Goal: Task Accomplishment & Management: Manage account settings

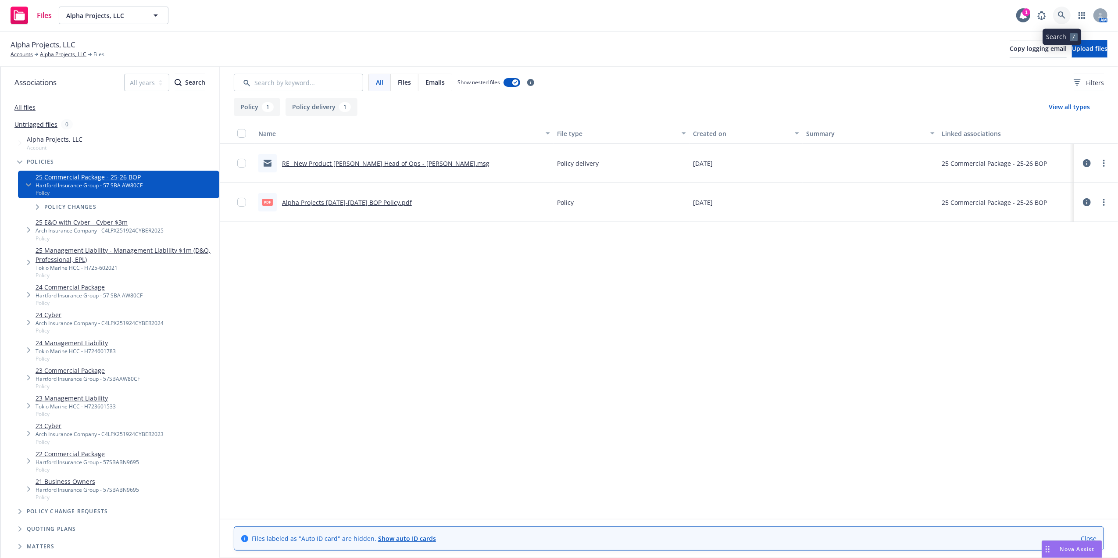
click at [1065, 16] on icon at bounding box center [1062, 15] width 8 height 8
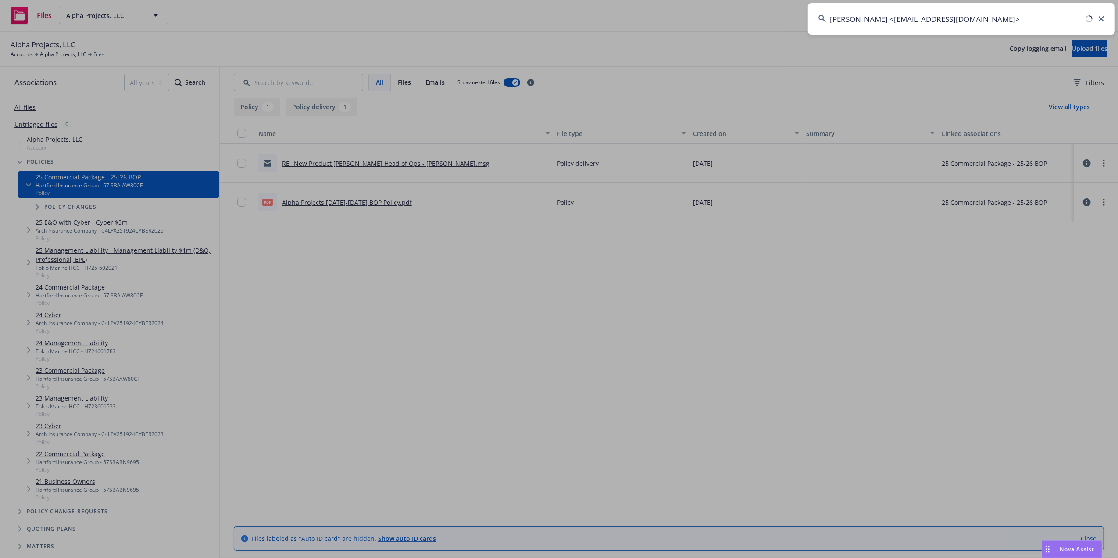
drag, startPoint x: 1032, startPoint y: 14, endPoint x: 548, endPoint y: 22, distance: 484.5
click at [548, 22] on div "Patrick McChrystal <pat.mcchrystal@newfront.com>" at bounding box center [559, 279] width 1118 height 558
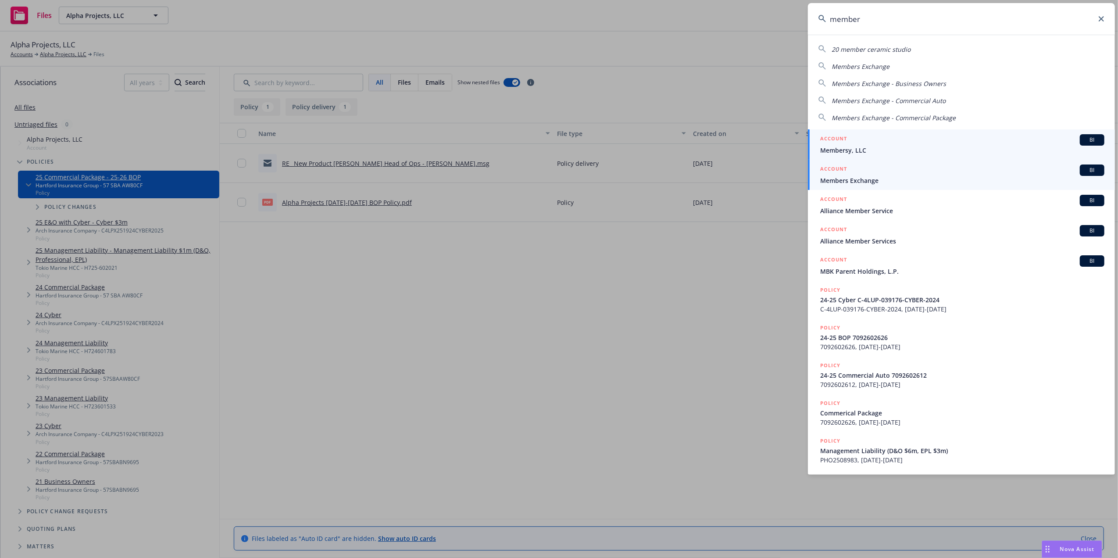
type input "member"
click at [893, 180] on span "Members Exchange" at bounding box center [962, 180] width 284 height 9
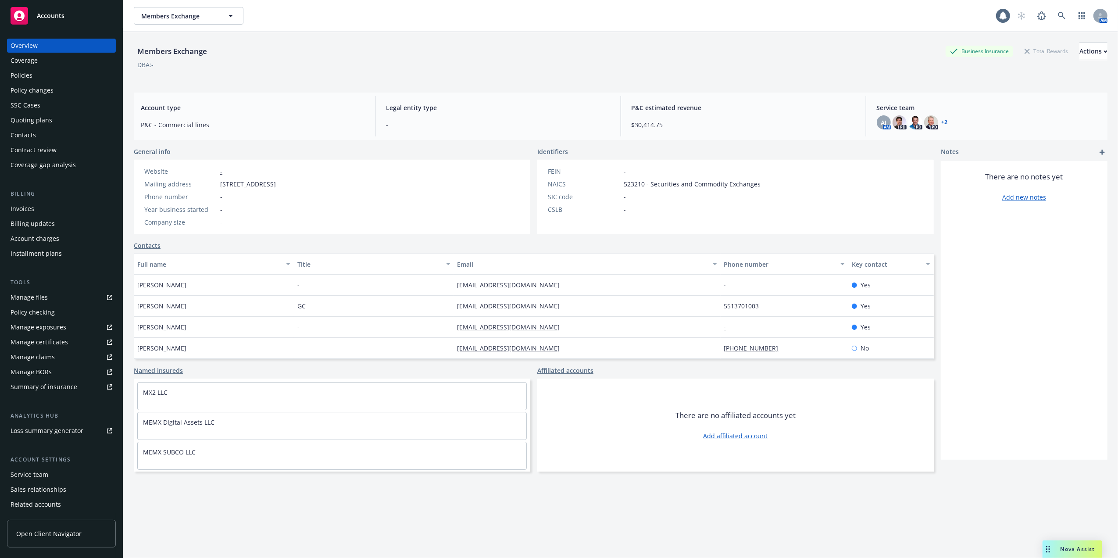
click at [53, 82] on div "Policies" at bounding box center [62, 75] width 102 height 14
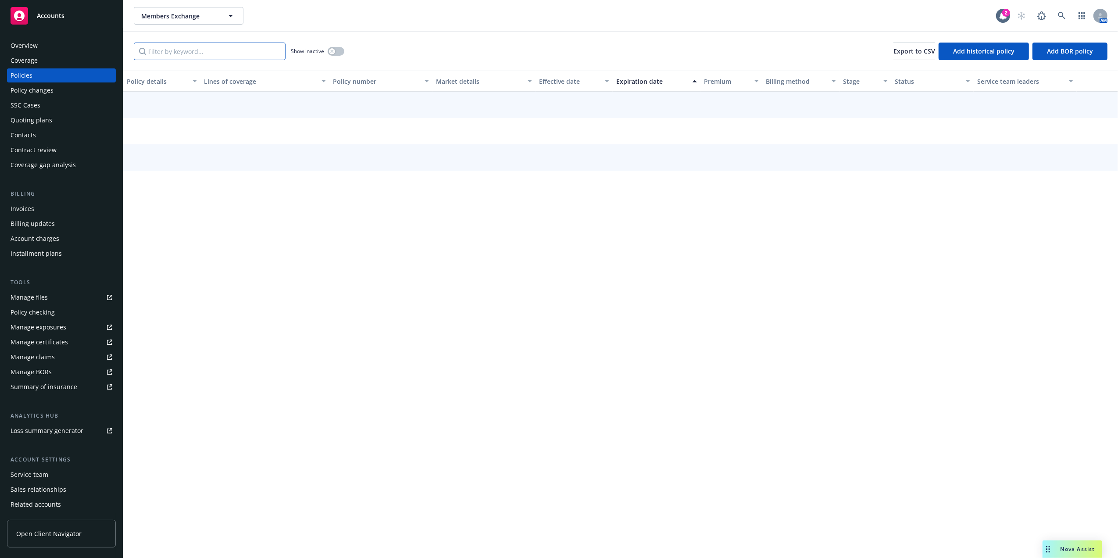
click at [231, 51] on input "Filter by keyword..." at bounding box center [210, 52] width 152 height 18
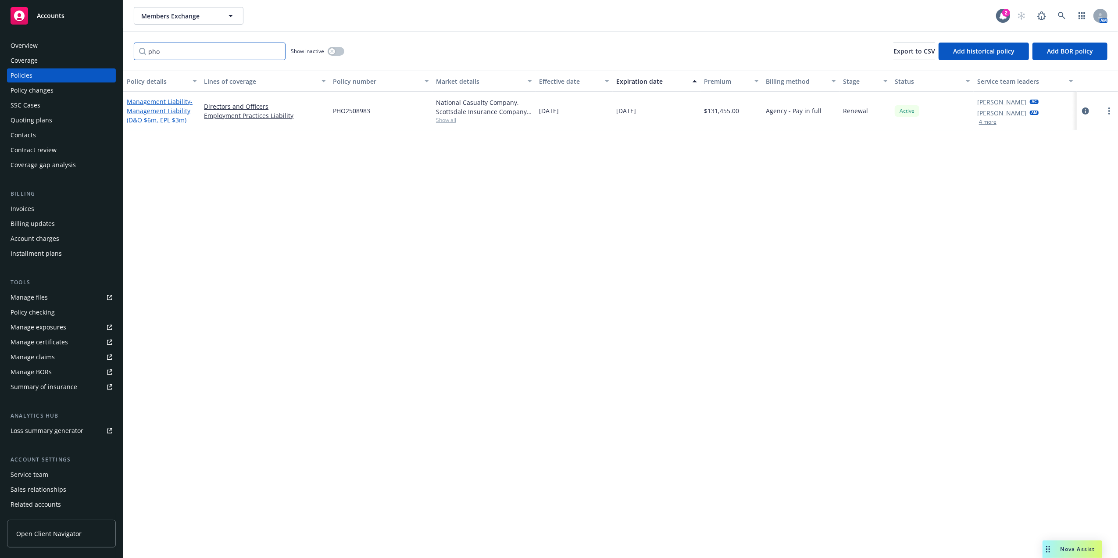
type input "pho"
click at [171, 107] on span "- Management Liability (D&O $6m, EPL $3m)" at bounding box center [160, 110] width 66 height 27
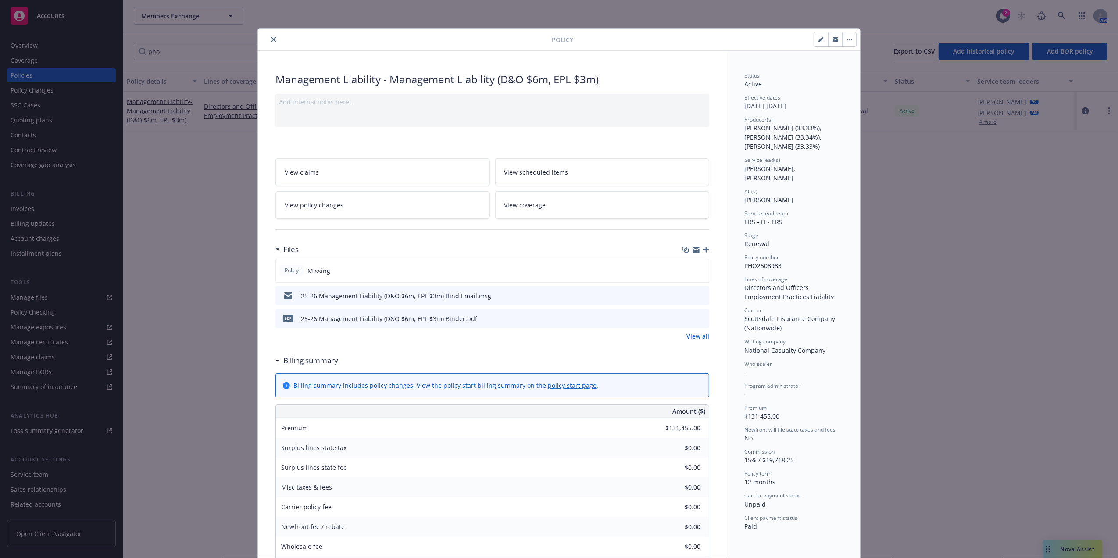
click at [271, 42] on icon "close" at bounding box center [273, 39] width 5 height 5
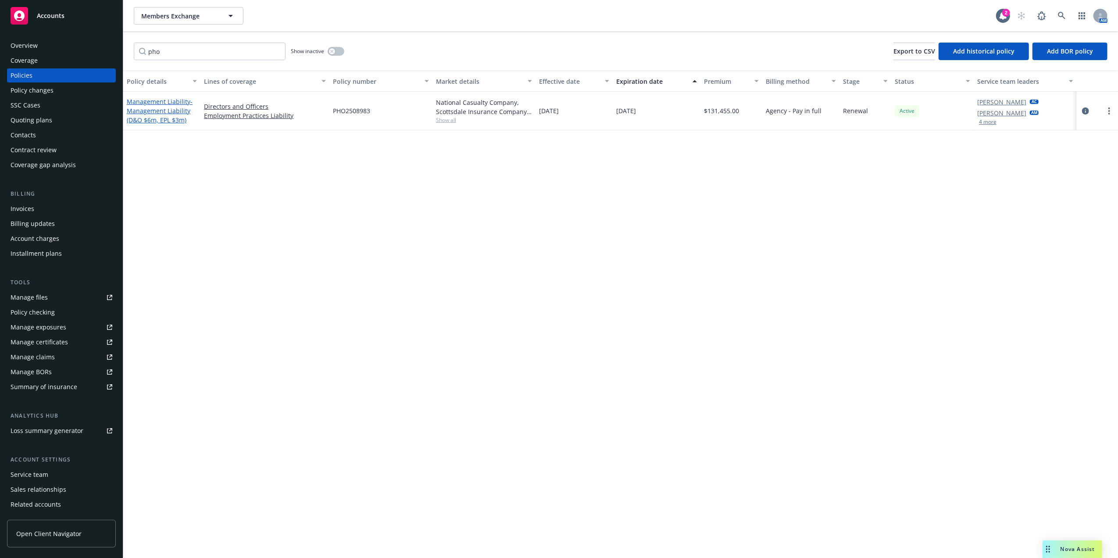
click at [141, 108] on span "- Management Liability (D&O $6m, EPL $3m)" at bounding box center [160, 110] width 66 height 27
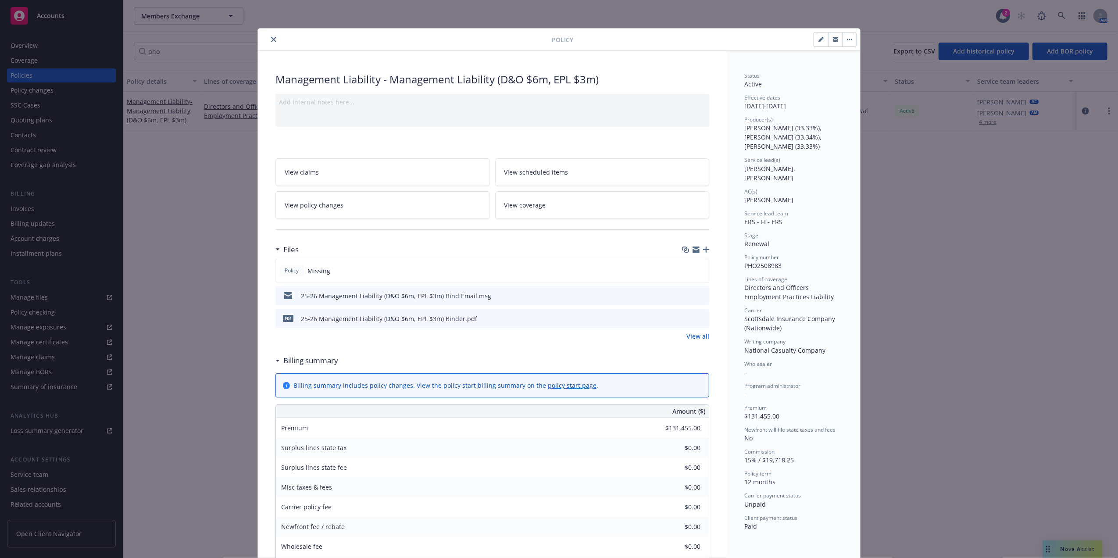
scroll to position [26, 0]
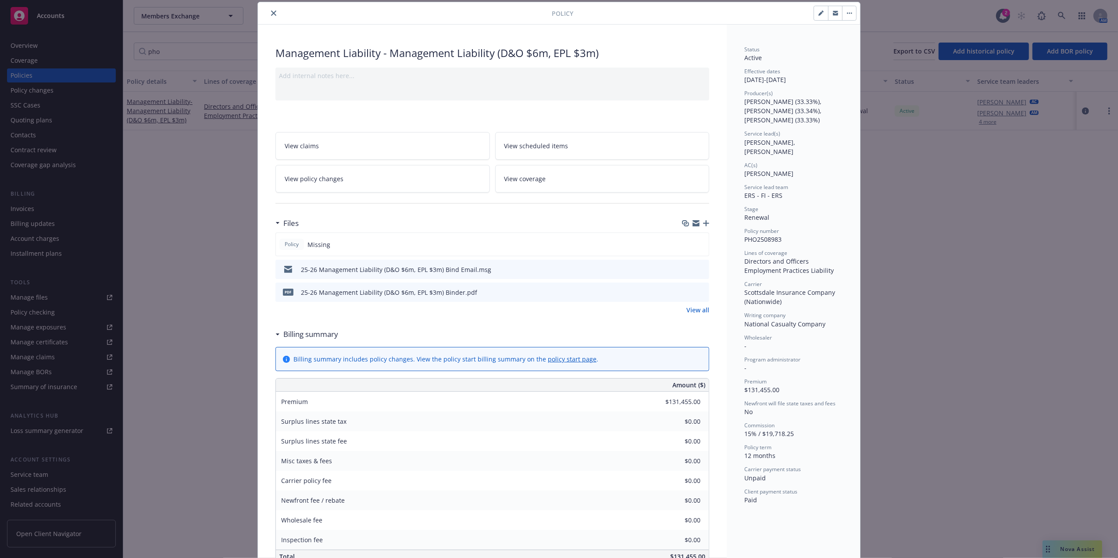
click at [699, 293] on icon "preview file" at bounding box center [701, 291] width 8 height 6
drag, startPoint x: 816, startPoint y: 11, endPoint x: 765, endPoint y: 44, distance: 60.7
click at [797, 108] on div "Policy Management Liability - Management Liability (D&O $6m, EPL $3m) Add inter…" at bounding box center [559, 560] width 602 height 1117
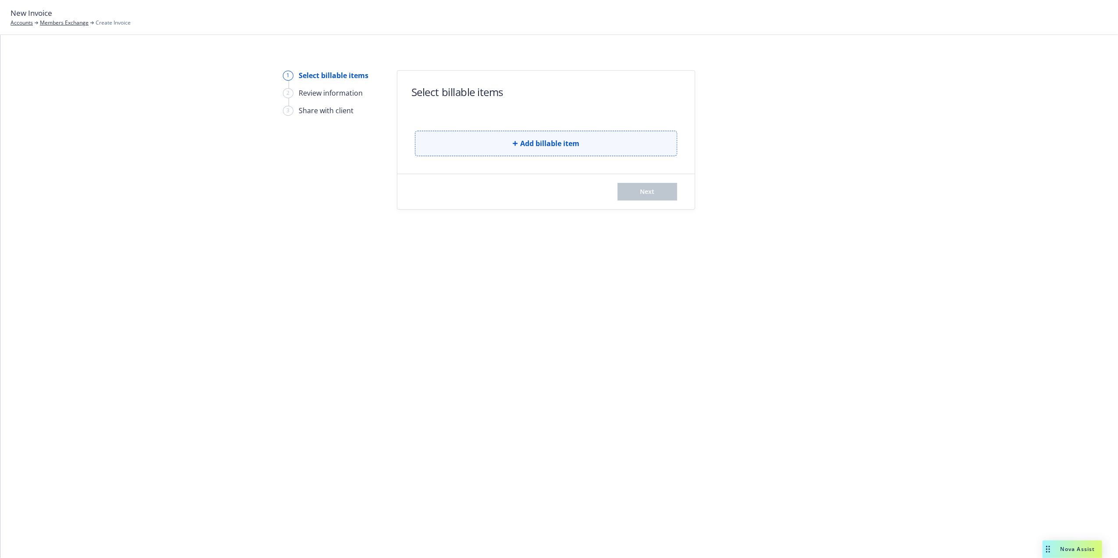
click at [530, 134] on button "Add billable item" at bounding box center [546, 143] width 262 height 25
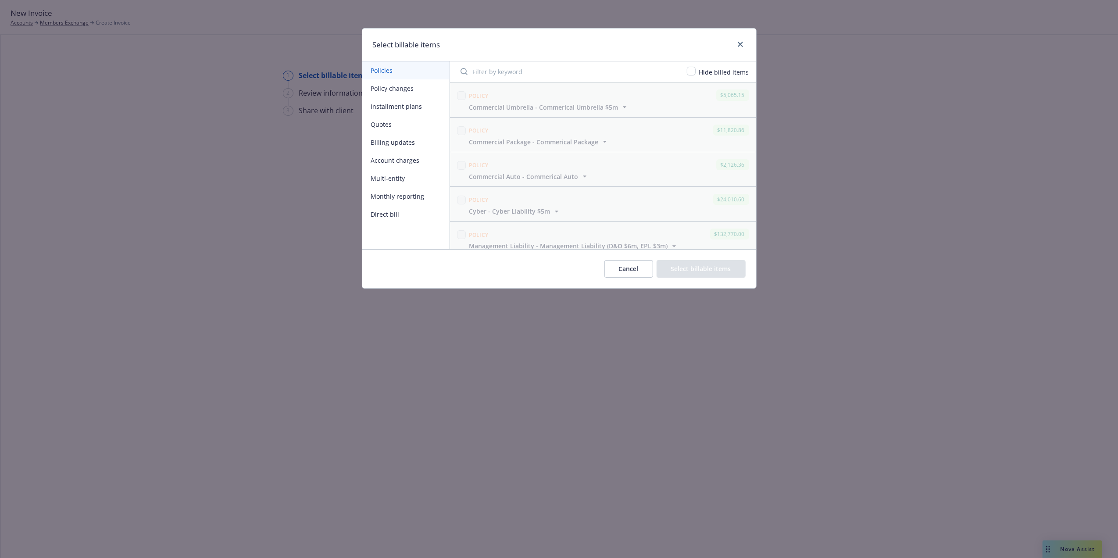
click at [393, 141] on button "Billing updates" at bounding box center [405, 142] width 87 height 18
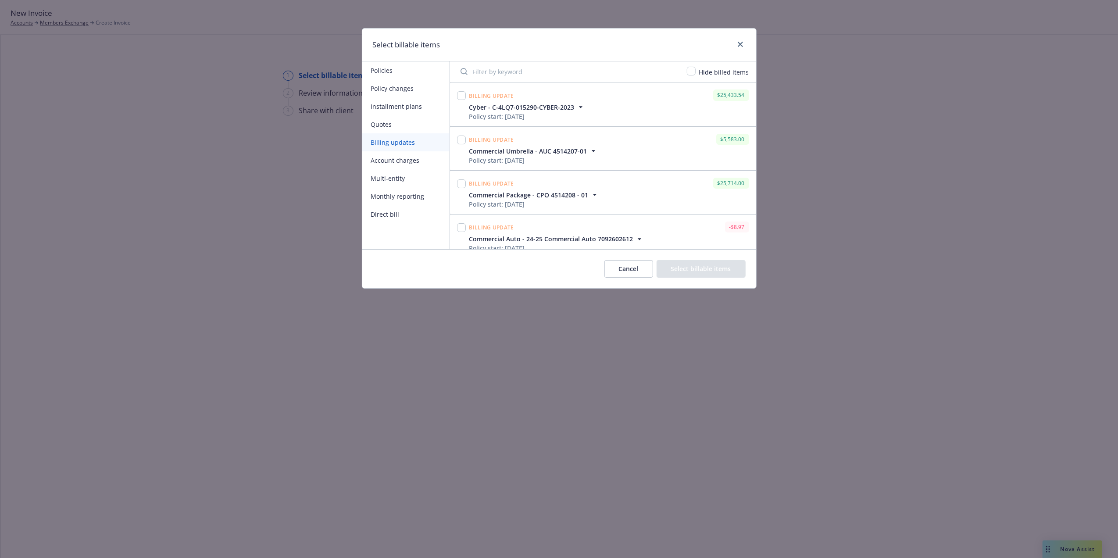
click at [513, 71] on input "Filter by keyword" at bounding box center [568, 72] width 226 height 18
paste input "1,315"
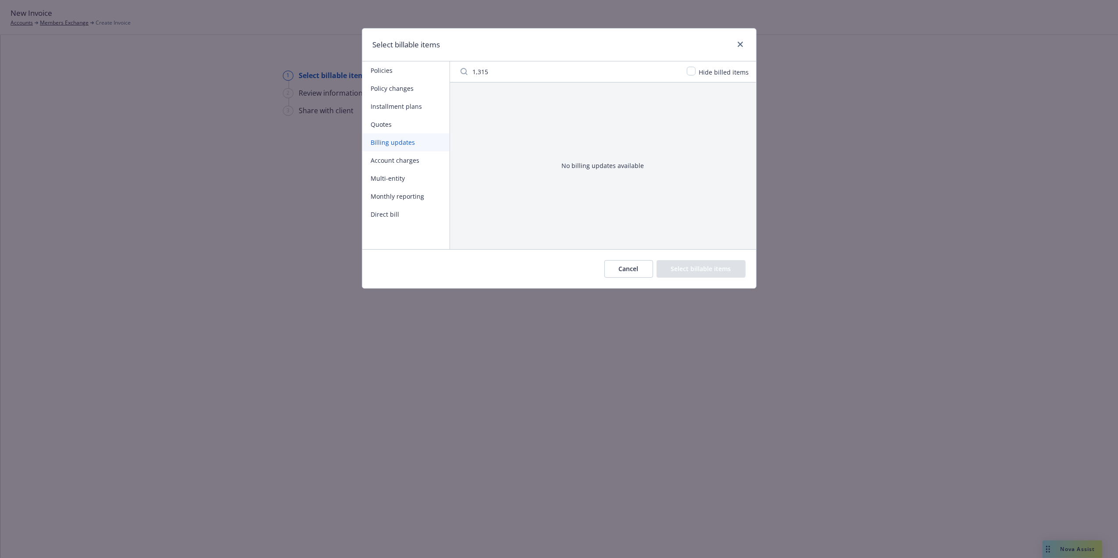
drag, startPoint x: 517, startPoint y: 73, endPoint x: 302, endPoint y: 58, distance: 215.8
click at [304, 58] on div "Select billable items Policies Policy changes Installment plans Quotes Billing …" at bounding box center [559, 279] width 1118 height 558
type input "pho"
click at [652, 183] on div "No billing updates available" at bounding box center [603, 165] width 306 height 167
click at [400, 68] on button "Policies" at bounding box center [405, 70] width 87 height 18
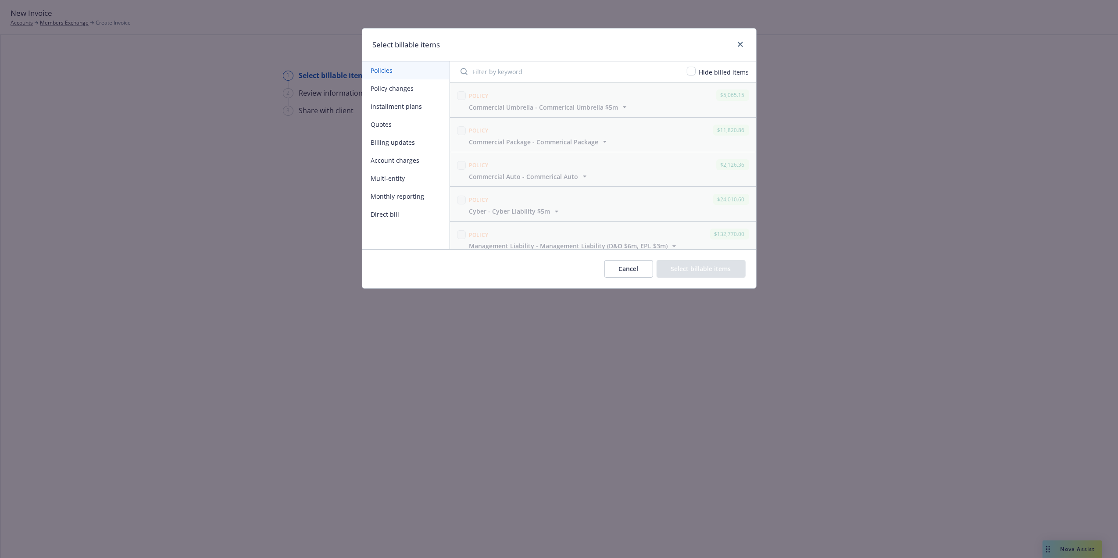
click at [508, 74] on input "Filter by keyword" at bounding box center [568, 72] width 226 height 18
paste input "1,315"
type input "1,315"
type input "pho"
click at [616, 107] on span "Management Liability - 24-25 Management Liability PHO2408983" at bounding box center [566, 107] width 194 height 9
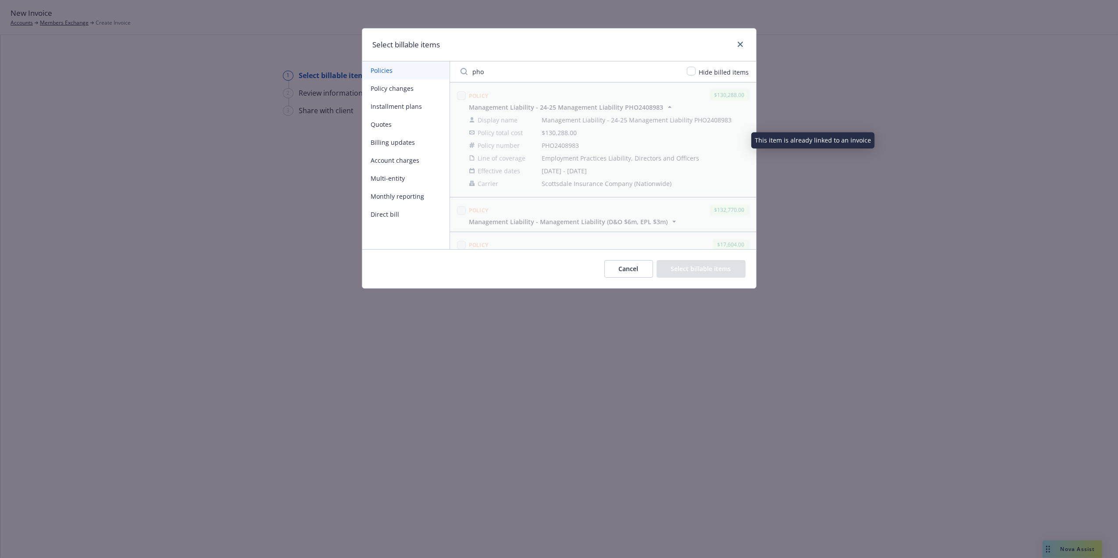
click at [616, 107] on span "Management Liability - 24-25 Management Liability PHO2408983" at bounding box center [566, 107] width 194 height 9
click at [395, 143] on button "Billing updates" at bounding box center [405, 142] width 87 height 18
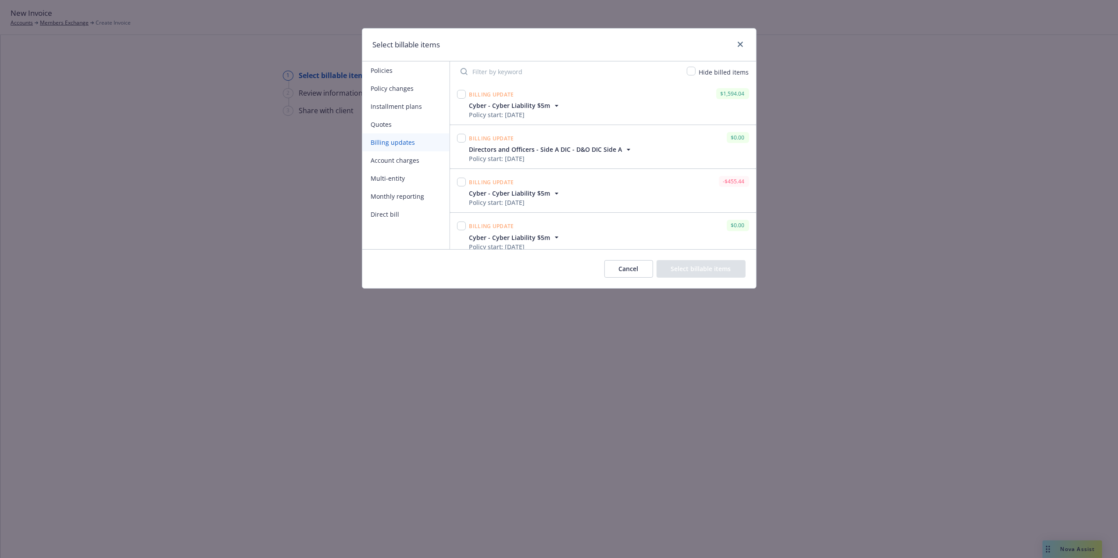
scroll to position [230, 0]
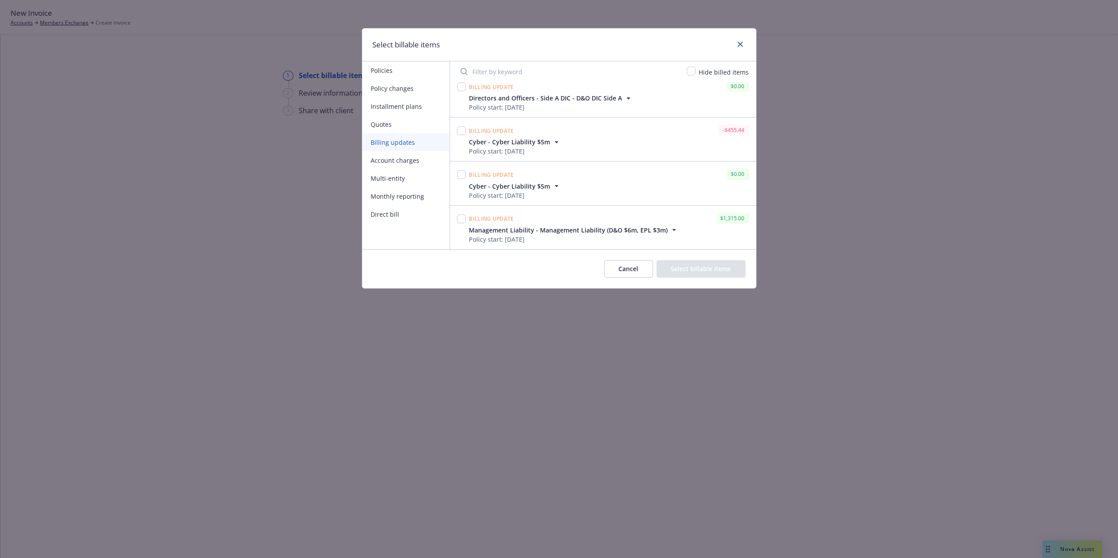
click at [652, 228] on span "Management Liability - Management Liability (D&O $6m, EPL $3m)" at bounding box center [568, 229] width 199 height 9
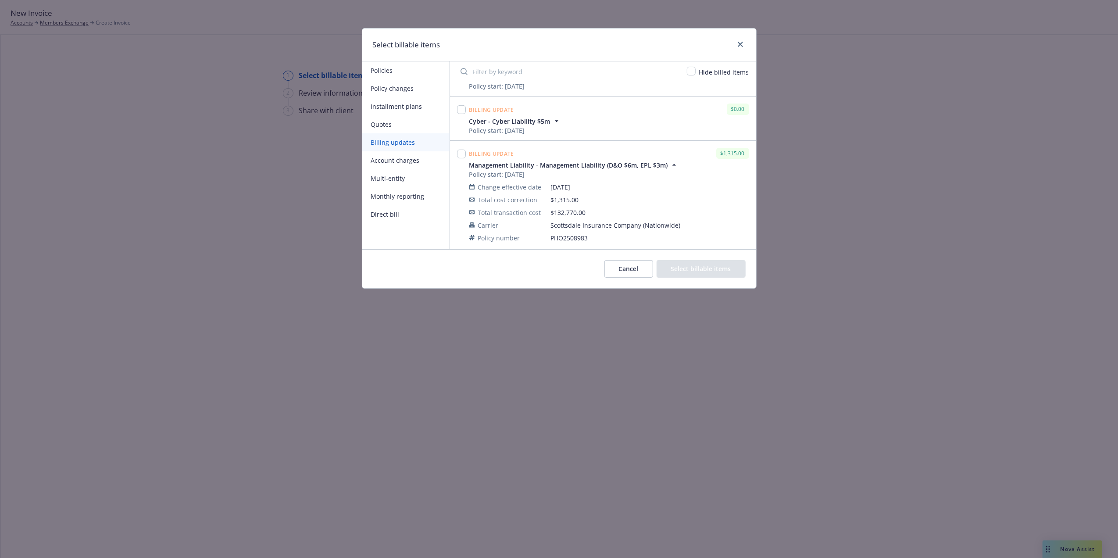
scroll to position [308, 0]
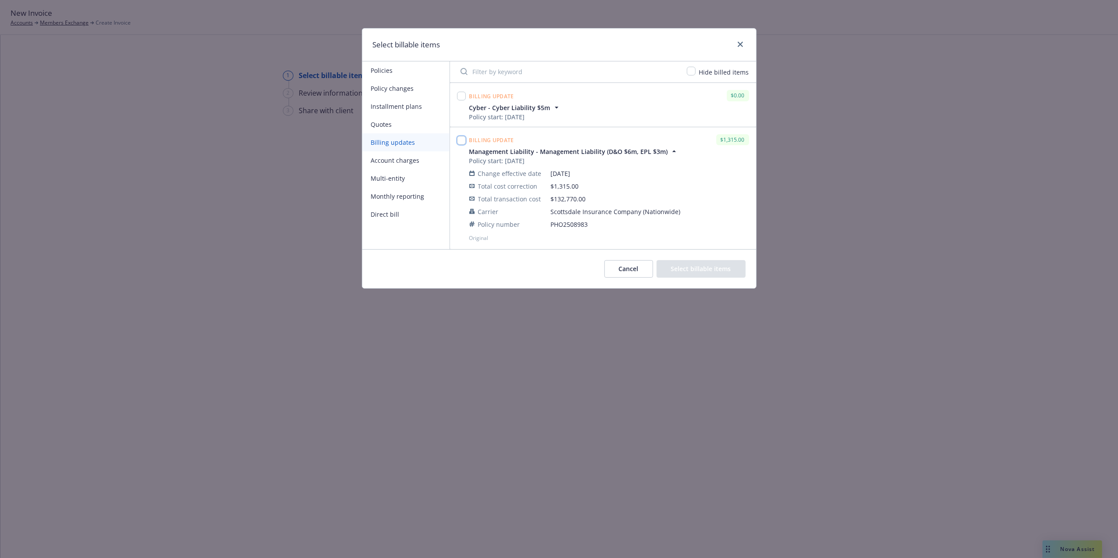
click at [461, 139] on input "checkbox" at bounding box center [461, 140] width 9 height 9
checkbox input "true"
click at [502, 69] on input "Filter by keyword" at bounding box center [568, 72] width 226 height 18
paste input "1,315"
type input "1,315"
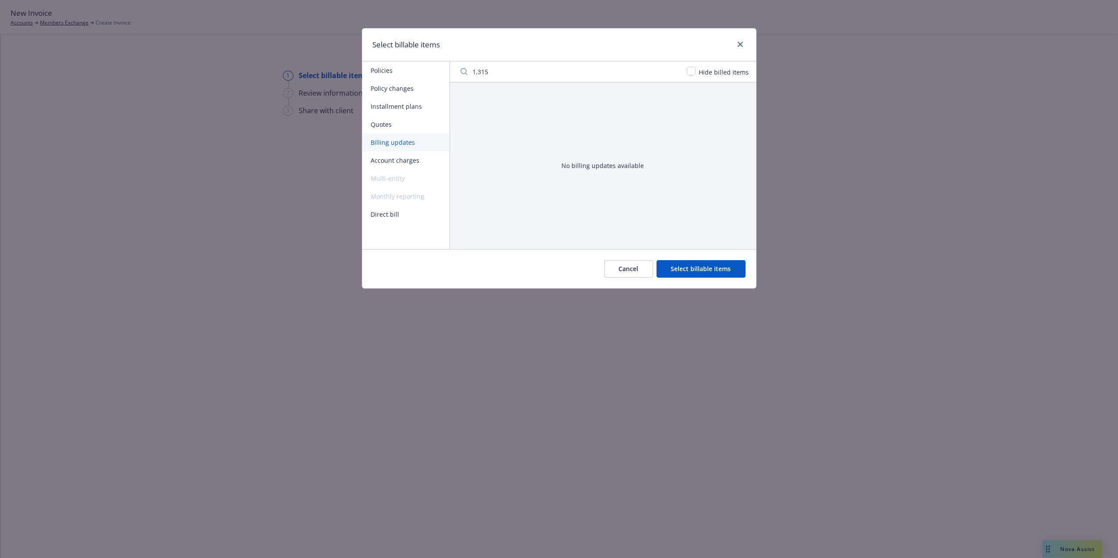
scroll to position [0, 0]
click at [674, 71] on input "1,315" at bounding box center [568, 72] width 226 height 18
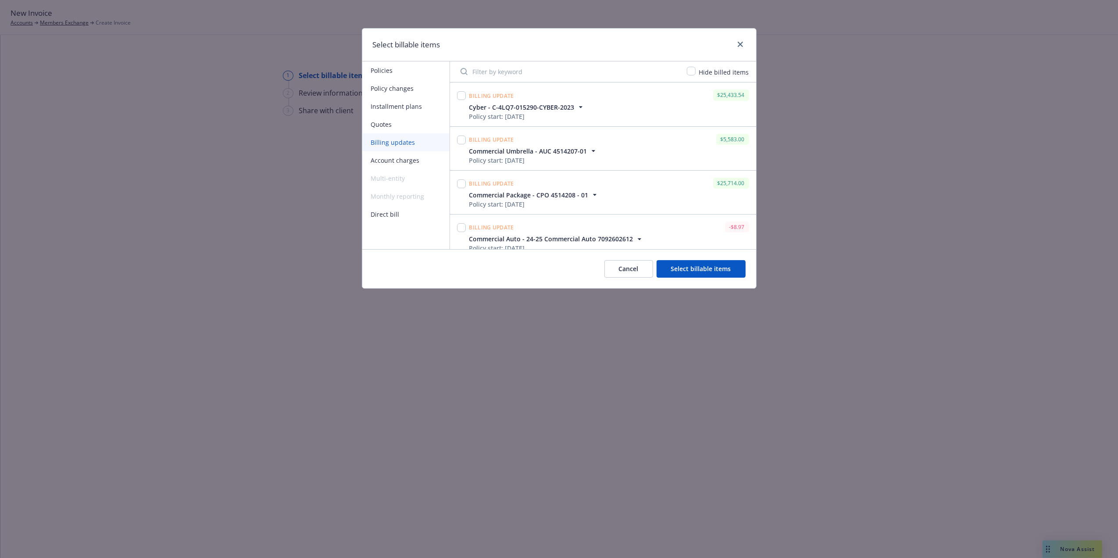
click at [716, 270] on button "Select billable items" at bounding box center [700, 269] width 89 height 18
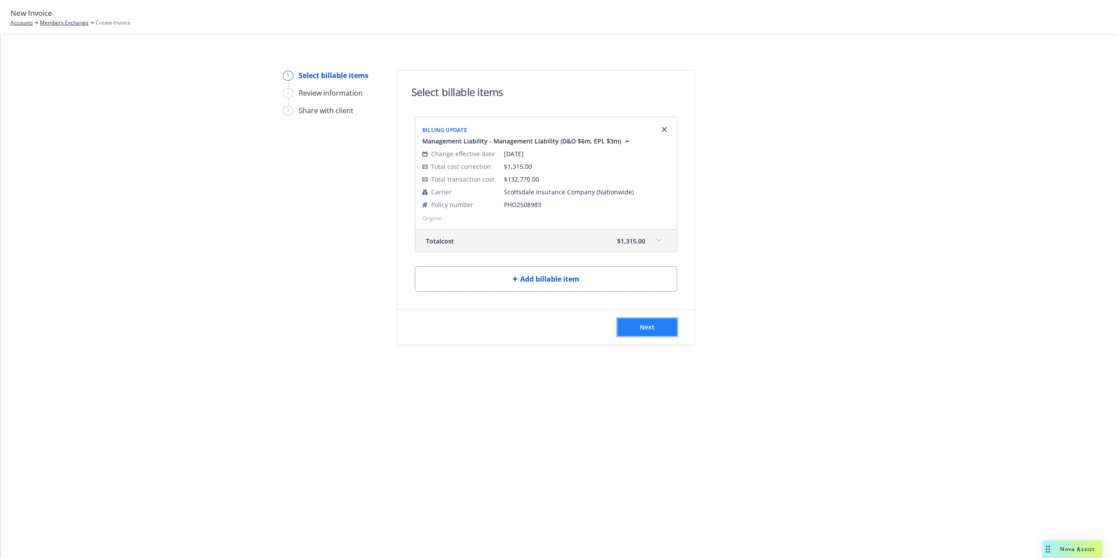
click at [653, 331] on span "Next" at bounding box center [647, 327] width 14 height 8
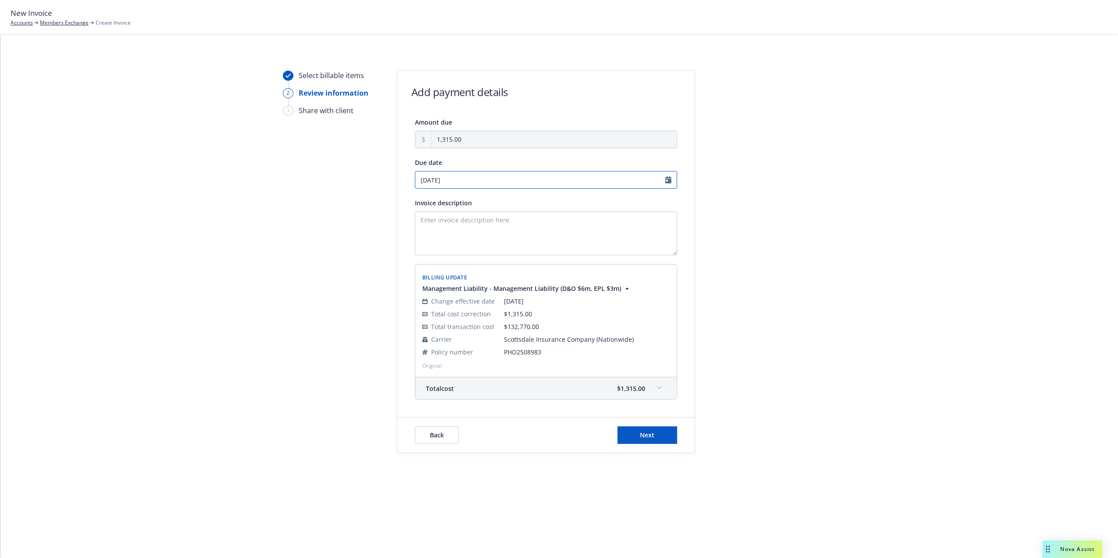
click at [667, 178] on input "09/26/2025" at bounding box center [546, 180] width 262 height 18
select select "September"
select select "2025"
click at [470, 265] on span "24" at bounding box center [466, 265] width 13 height 11
type input "09/24/2025"
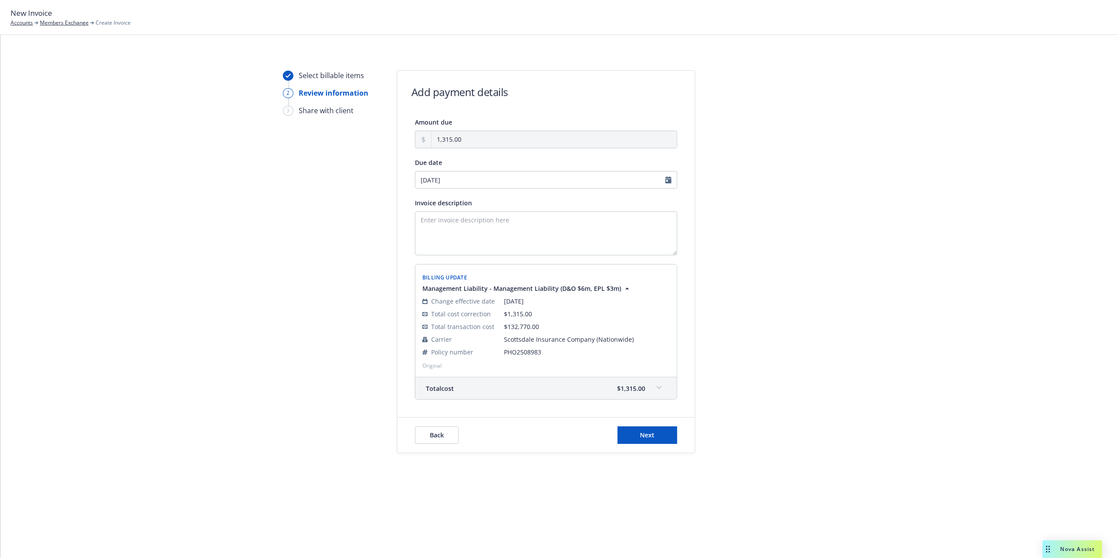
click at [882, 234] on div "Select billable items 2 Review information 3 Share with client Add payment deta…" at bounding box center [559, 261] width 1096 height 383
click at [658, 438] on button "Next" at bounding box center [647, 435] width 60 height 18
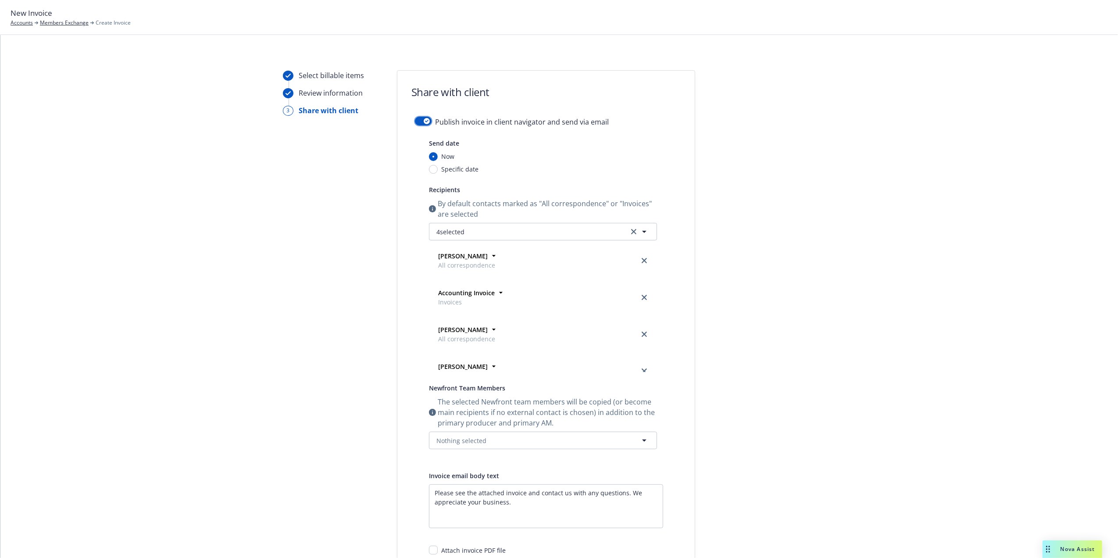
click at [424, 123] on div "button" at bounding box center [427, 121] width 6 height 6
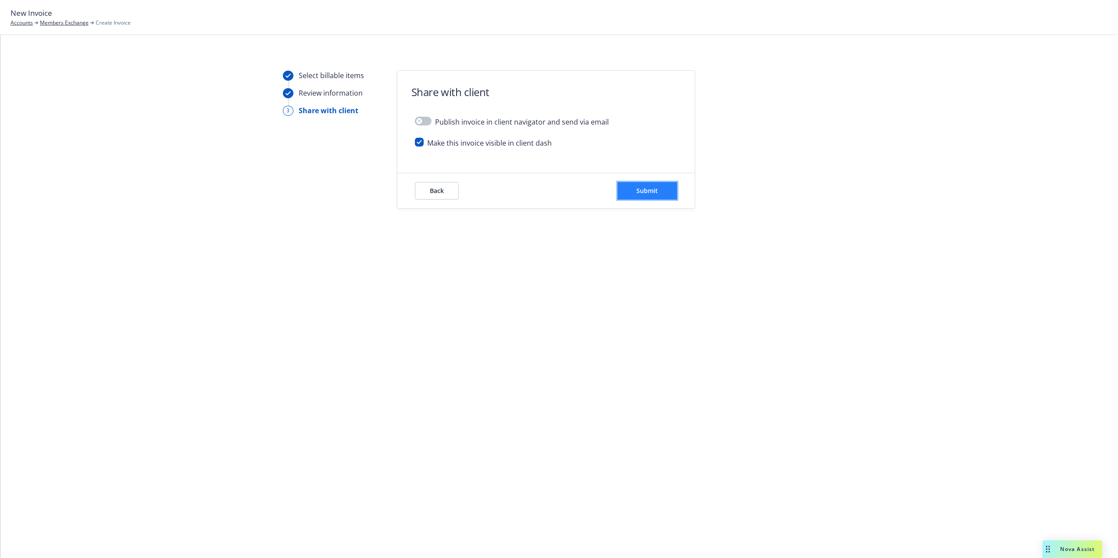
click at [670, 195] on button "Submit" at bounding box center [647, 191] width 60 height 18
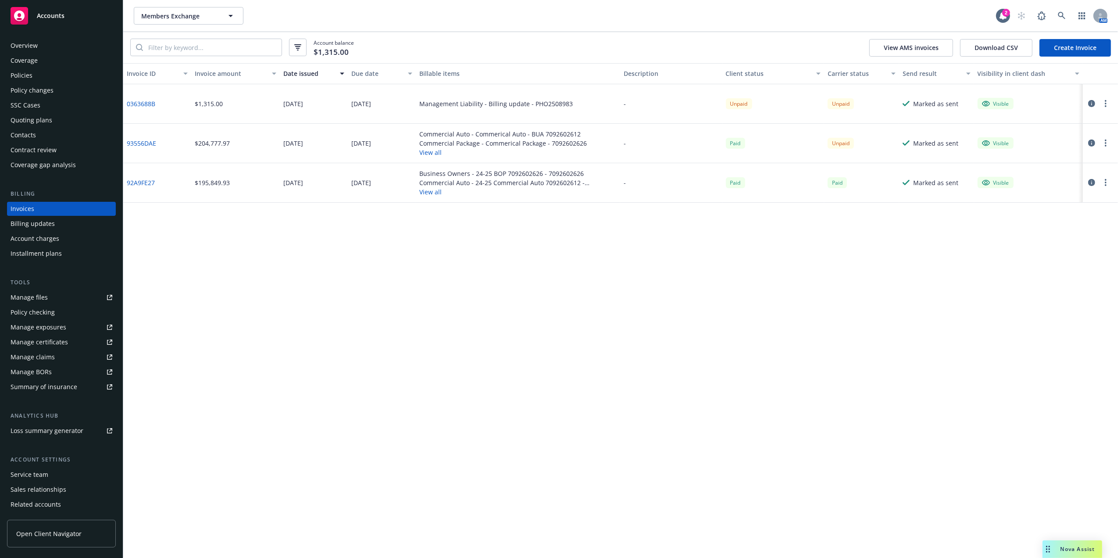
click at [147, 99] on link "0363688B" at bounding box center [141, 103] width 28 height 9
drag, startPoint x: 164, startPoint y: 103, endPoint x: 128, endPoint y: 103, distance: 35.5
click at [128, 103] on div "0363688B" at bounding box center [157, 103] width 68 height 39
copy link "0363688B"
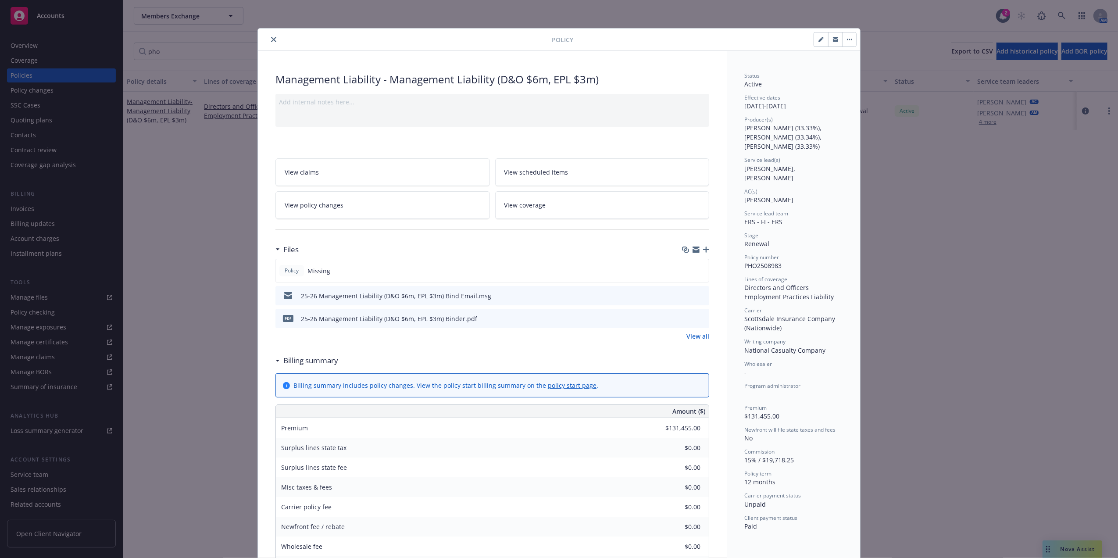
scroll to position [26, 0]
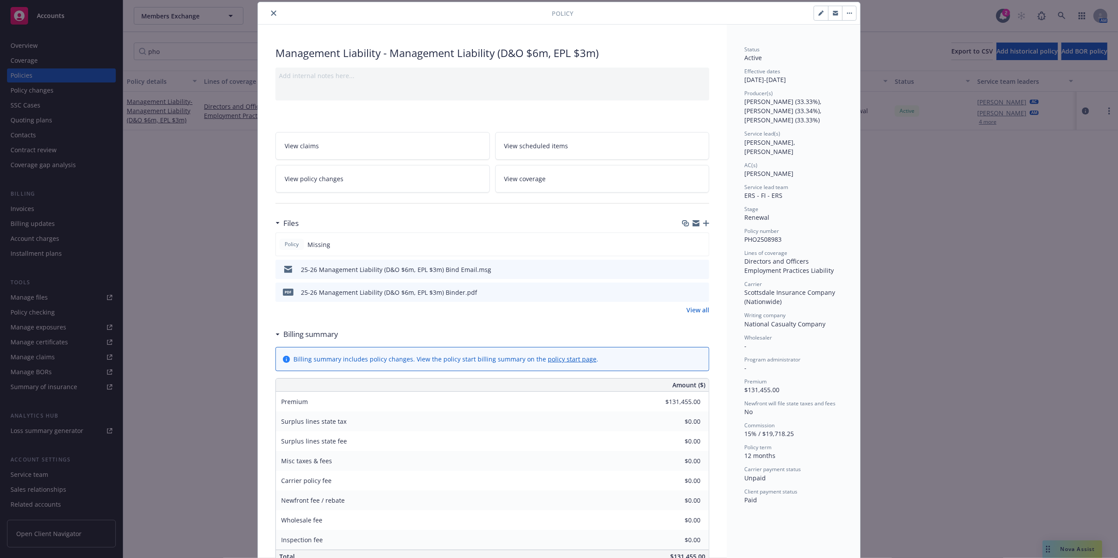
click at [270, 15] on button "close" at bounding box center [273, 13] width 11 height 11
click at [1064, 14] on div "Policy Management Liability - Management Liability (D&O $6m, EPL $3m) Add inter…" at bounding box center [559, 279] width 1118 height 558
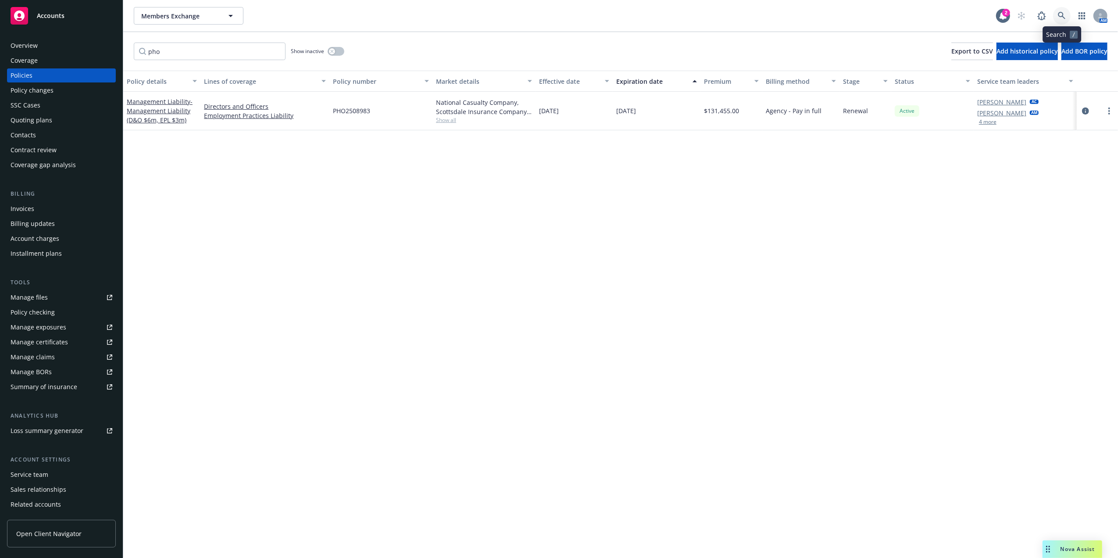
click at [1058, 16] on icon at bounding box center [1062, 16] width 8 height 8
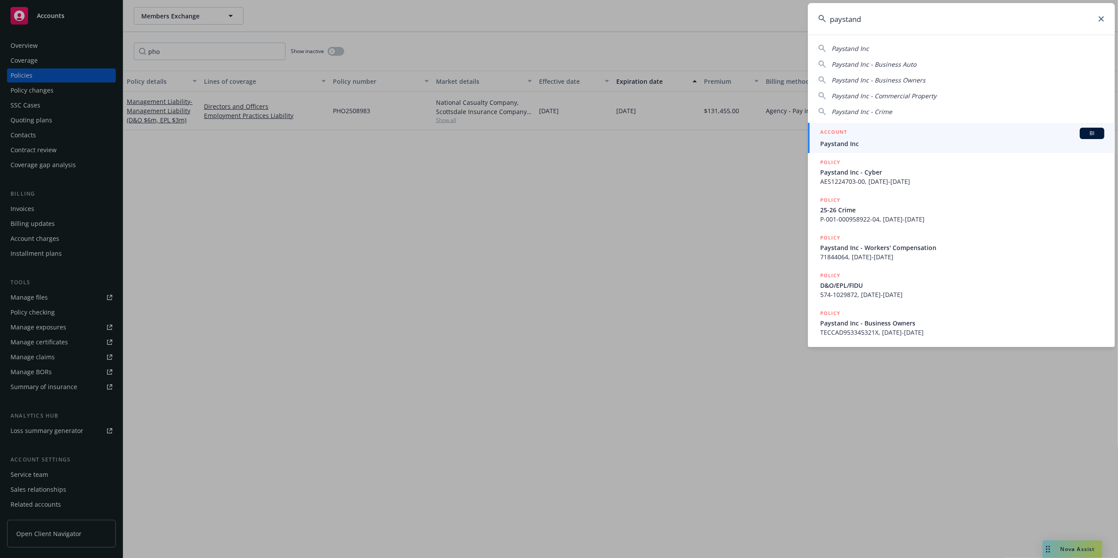
type input "paystand"
click at [863, 135] on div "ACCOUNT BI" at bounding box center [962, 133] width 284 height 11
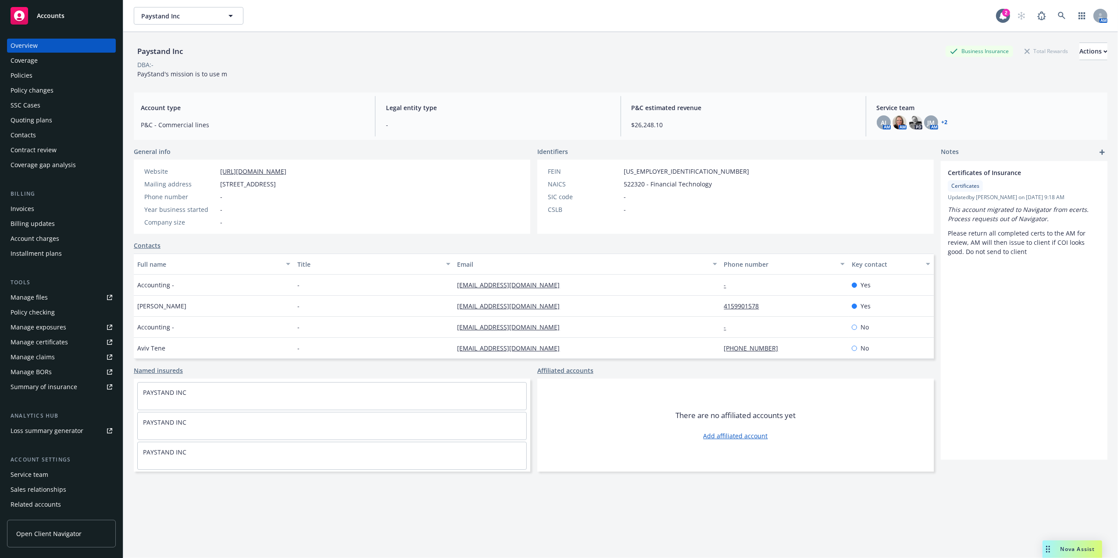
click at [52, 74] on div "Policies" at bounding box center [62, 75] width 102 height 14
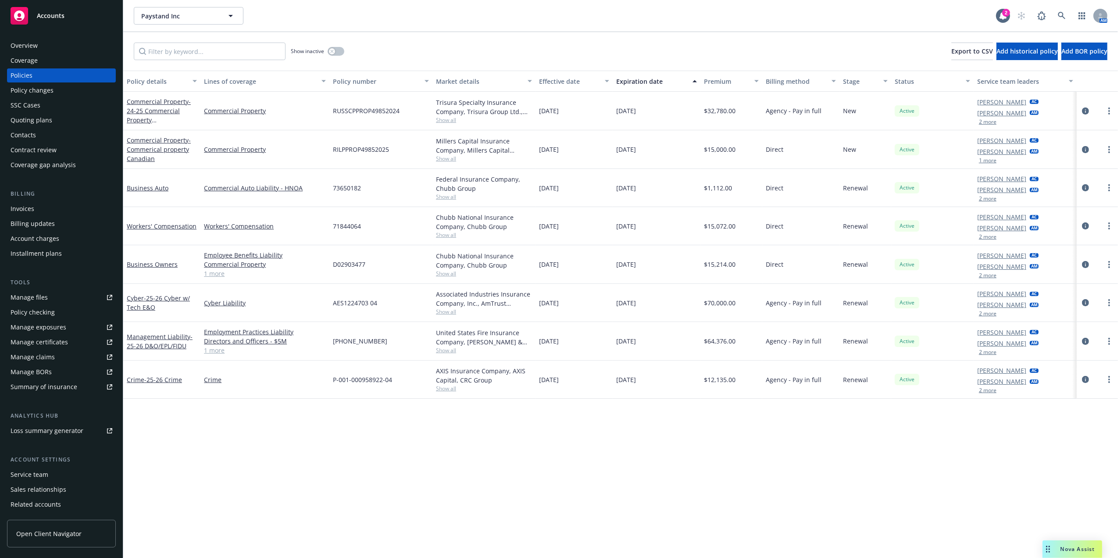
click at [32, 478] on div "Service team" at bounding box center [30, 474] width 38 height 14
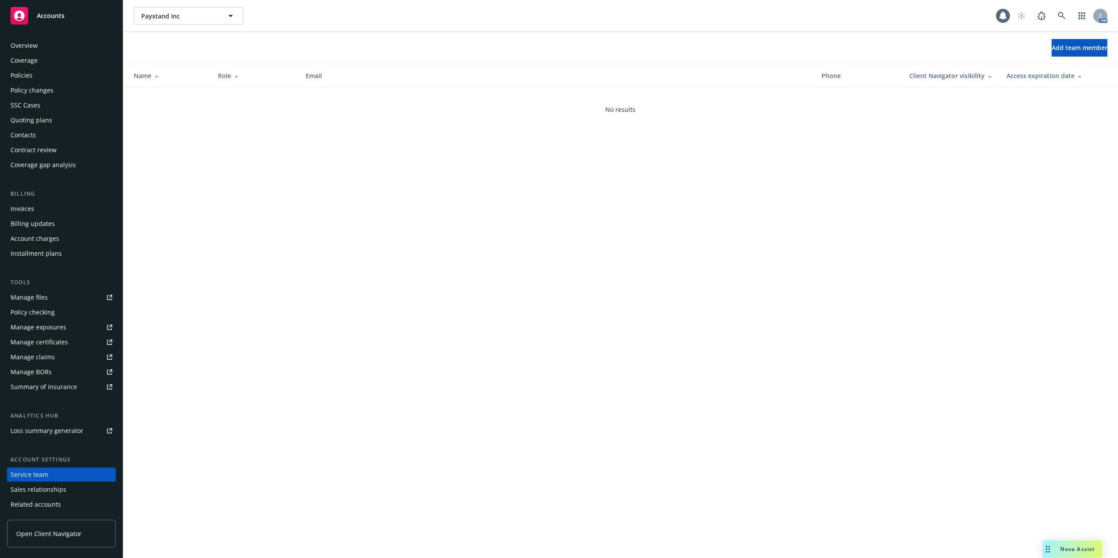
scroll to position [28, 0]
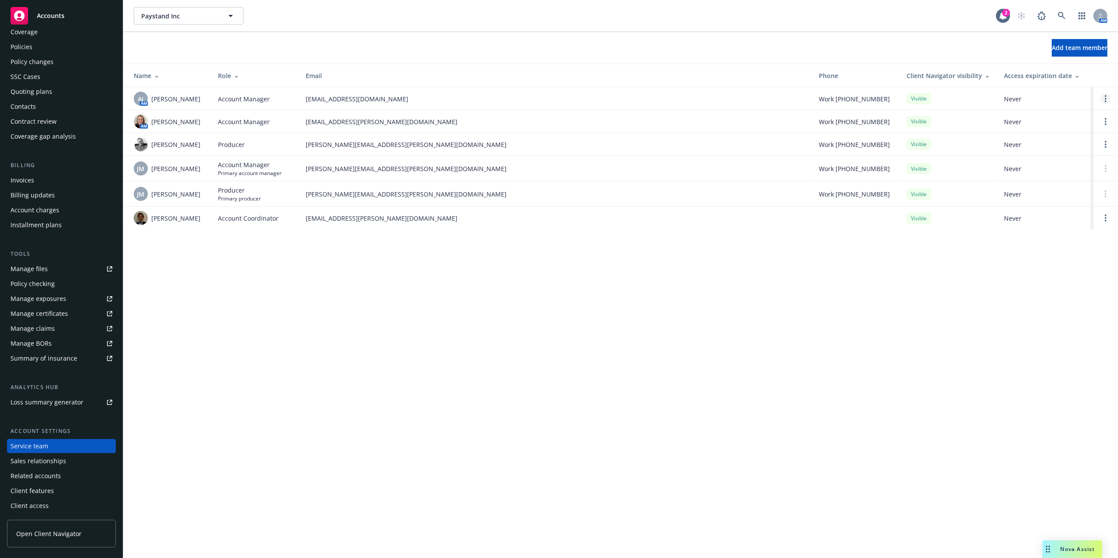
click at [1101, 99] on link "Open options" at bounding box center [1105, 98] width 11 height 11
click at [1052, 80] on link "Remove account manager" at bounding box center [1035, 75] width 127 height 18
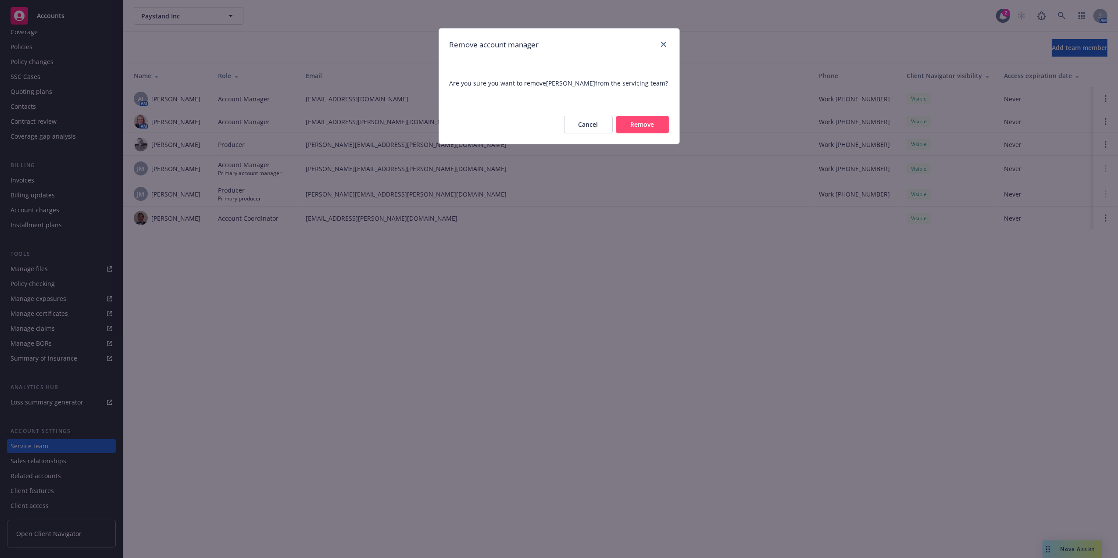
click at [653, 125] on button "Remove" at bounding box center [642, 125] width 53 height 18
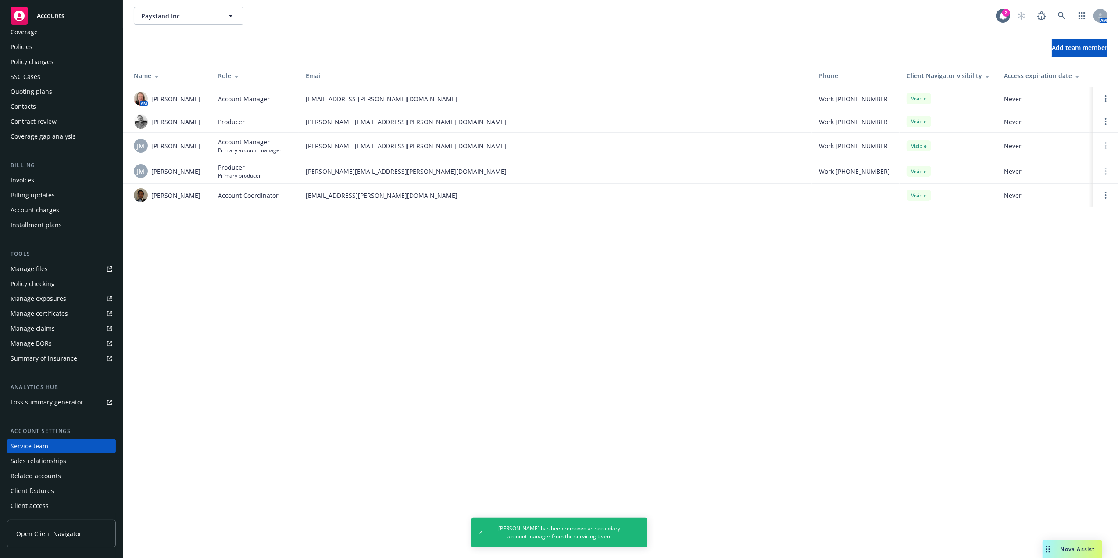
click at [179, 267] on div "Paystand Inc Paystand Inc 2 AM Add team member Name Role Email Phone Client Nav…" at bounding box center [620, 279] width 994 height 558
click at [36, 49] on div "Policies" at bounding box center [62, 47] width 102 height 14
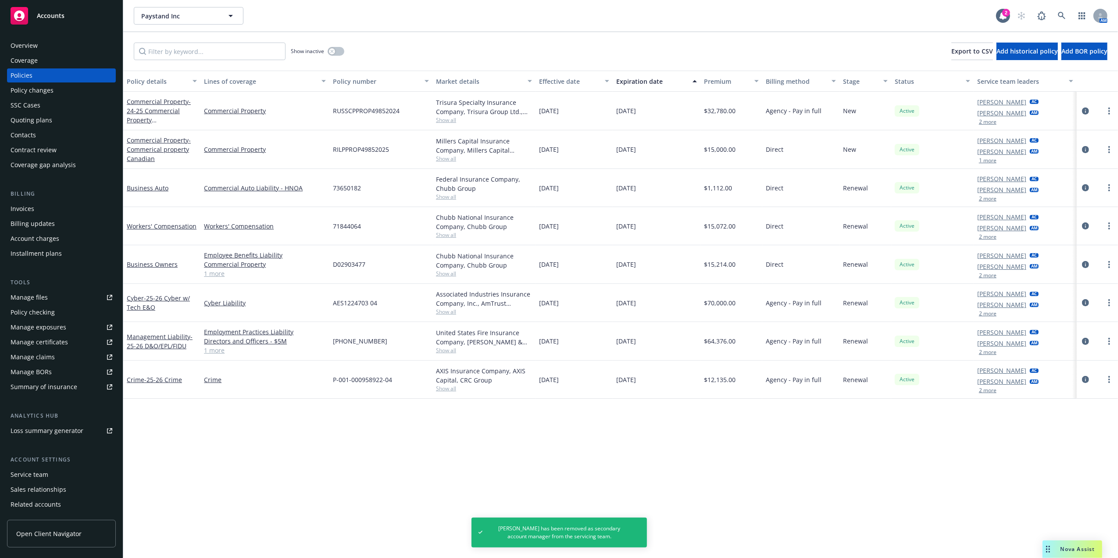
click at [151, 83] on div "Policy details" at bounding box center [157, 81] width 61 height 9
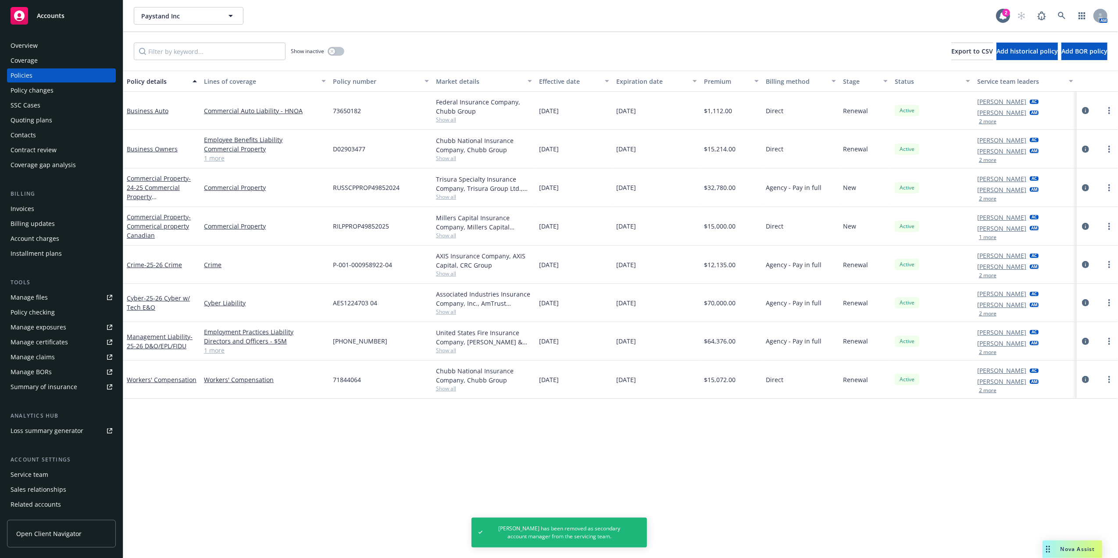
click at [151, 83] on div "Policy details" at bounding box center [157, 81] width 61 height 9
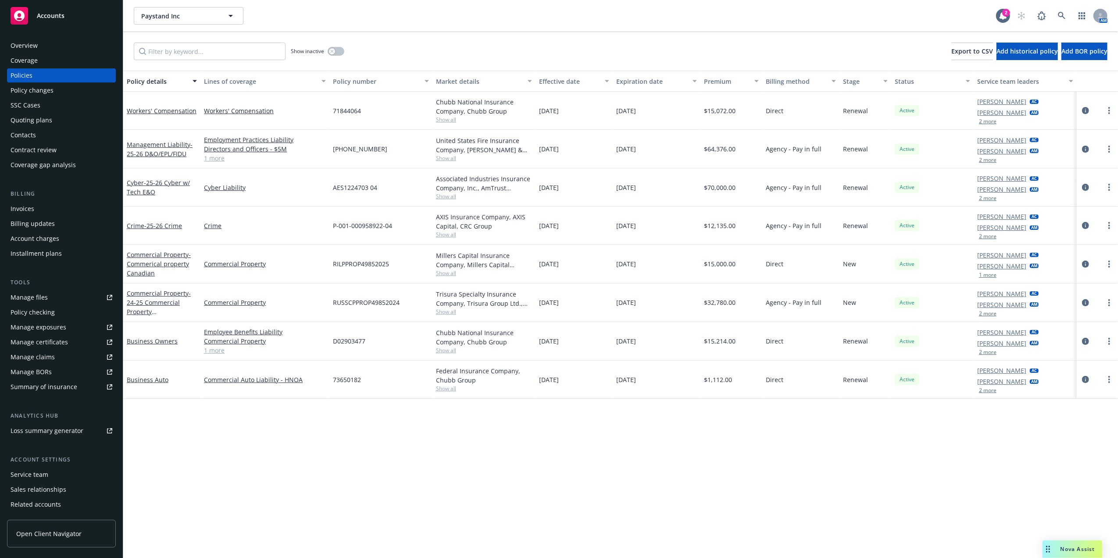
click at [368, 78] on div "Policy number" at bounding box center [376, 81] width 86 height 9
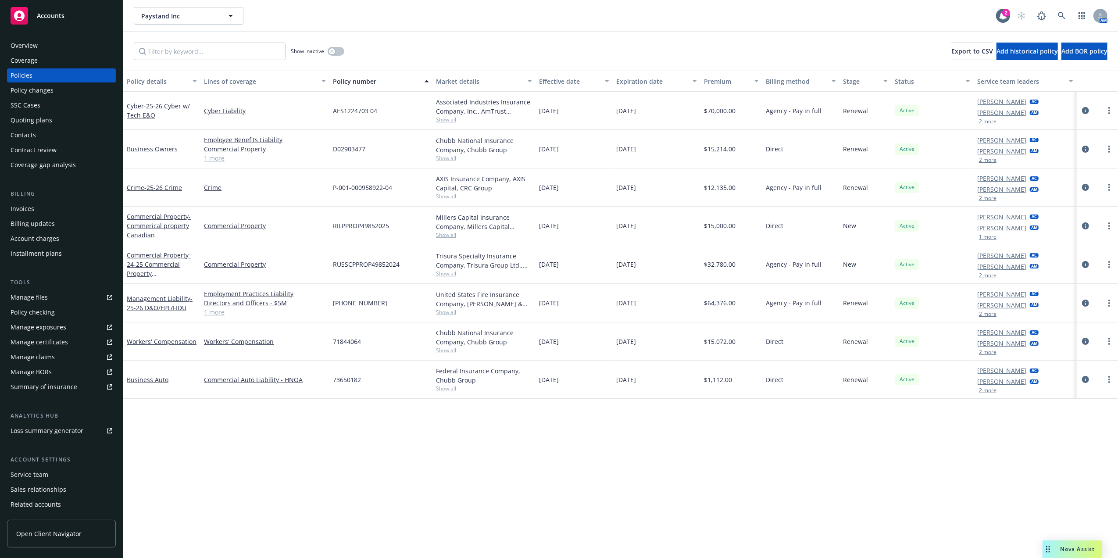
click at [246, 86] on button "Lines of coverage" at bounding box center [264, 81] width 129 height 21
click at [246, 79] on div "Lines of coverage" at bounding box center [260, 81] width 112 height 9
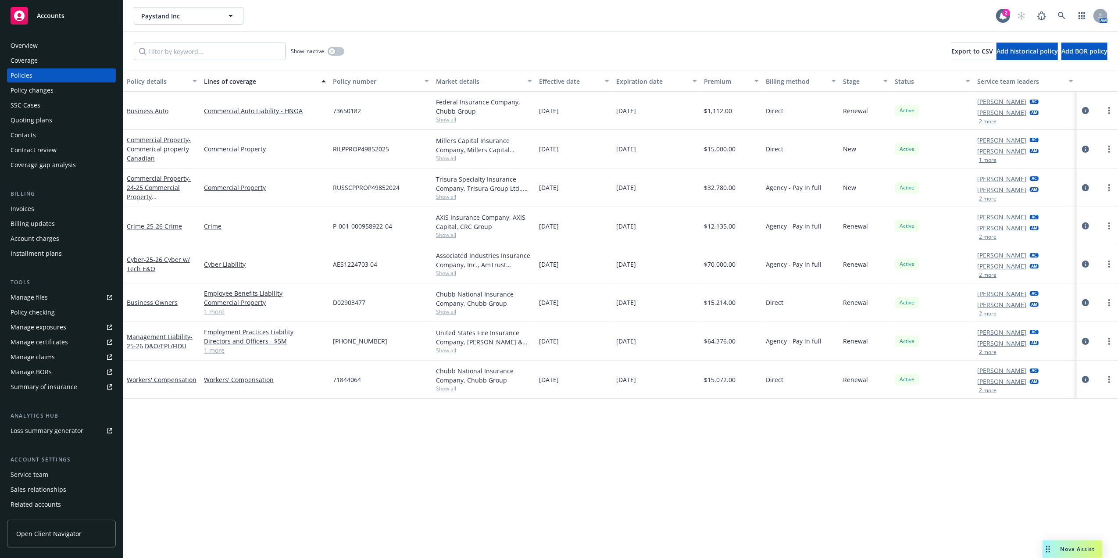
click at [992, 111] on link "[PERSON_NAME]" at bounding box center [1001, 112] width 49 height 9
click at [997, 108] on link "[PERSON_NAME]" at bounding box center [1001, 112] width 49 height 9
click at [1024, 134] on icon "close" at bounding box center [1023, 135] width 5 height 5
click at [158, 108] on link "Business Auto" at bounding box center [148, 111] width 42 height 8
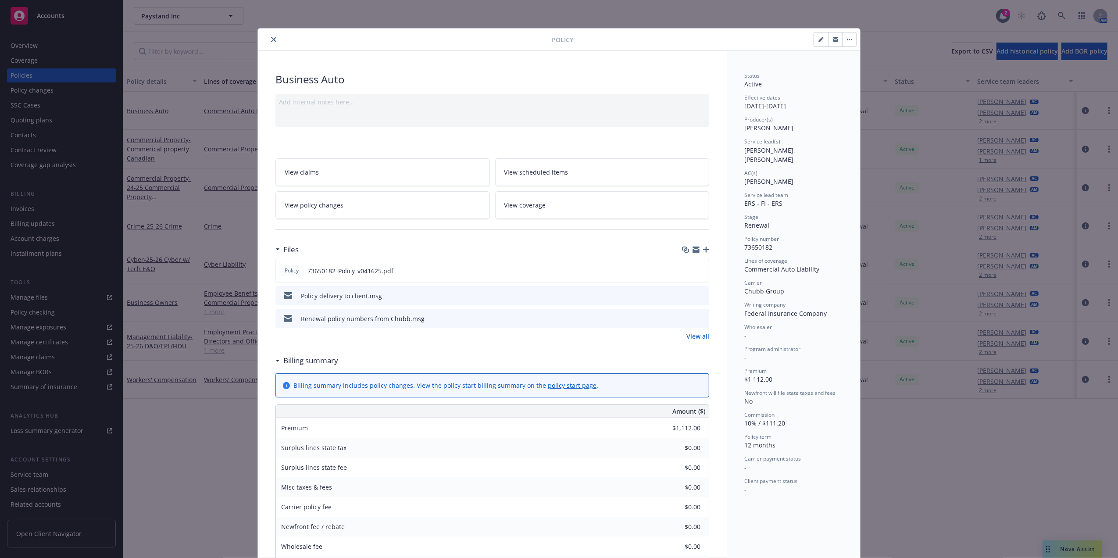
click at [847, 39] on icon "button" at bounding box center [849, 40] width 5 height 2
drag, startPoint x: 796, startPoint y: 67, endPoint x: 818, endPoint y: 39, distance: 35.3
click at [800, 60] on div "Status Active Effective dates 03/26/2025 - 03/26/2026 Producer(s) John McCall S…" at bounding box center [793, 449] width 133 height 796
click at [819, 36] on button "button" at bounding box center [821, 39] width 14 height 14
select select "RENEWAL"
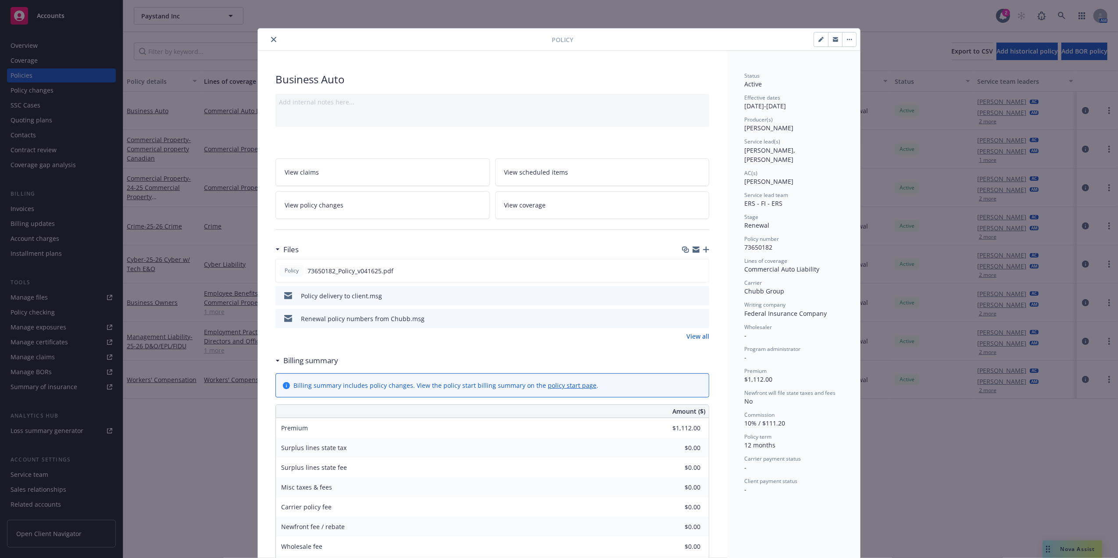
select select "12"
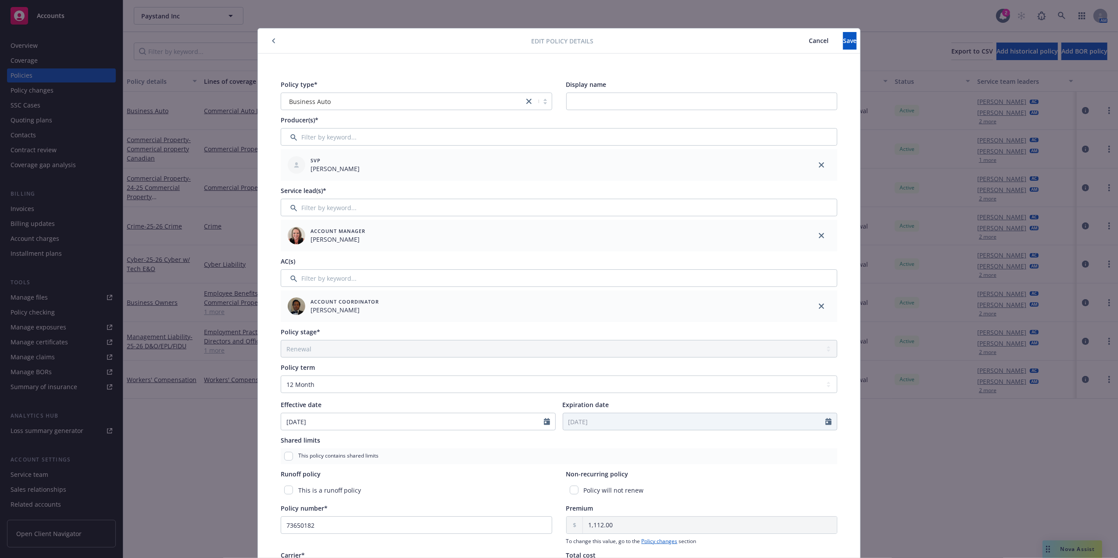
click at [794, 36] on button "Cancel" at bounding box center [818, 41] width 49 height 18
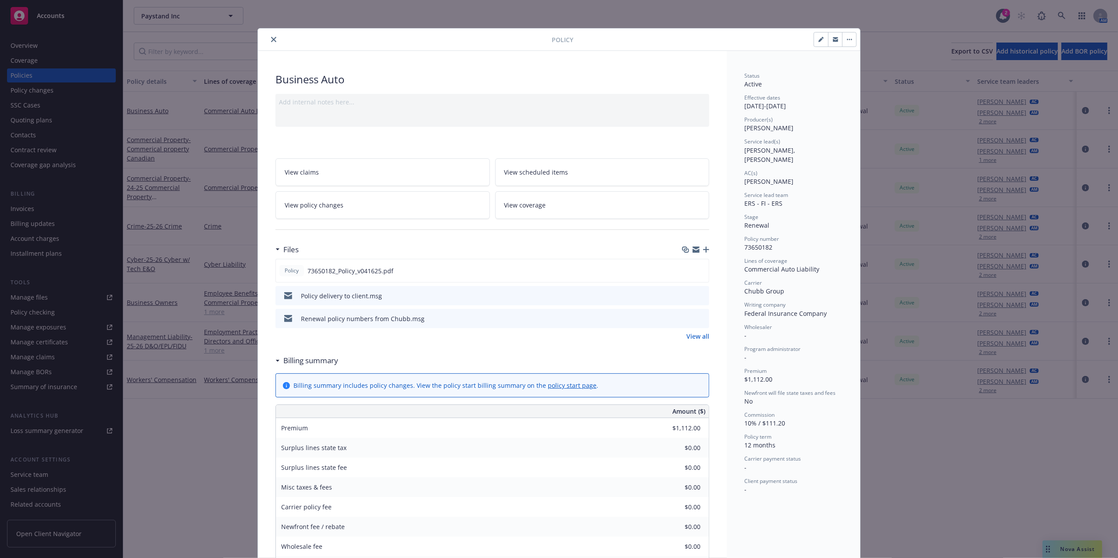
click at [818, 40] on icon "button" at bounding box center [820, 40] width 4 height 4
select select "RENEWAL"
select select "12"
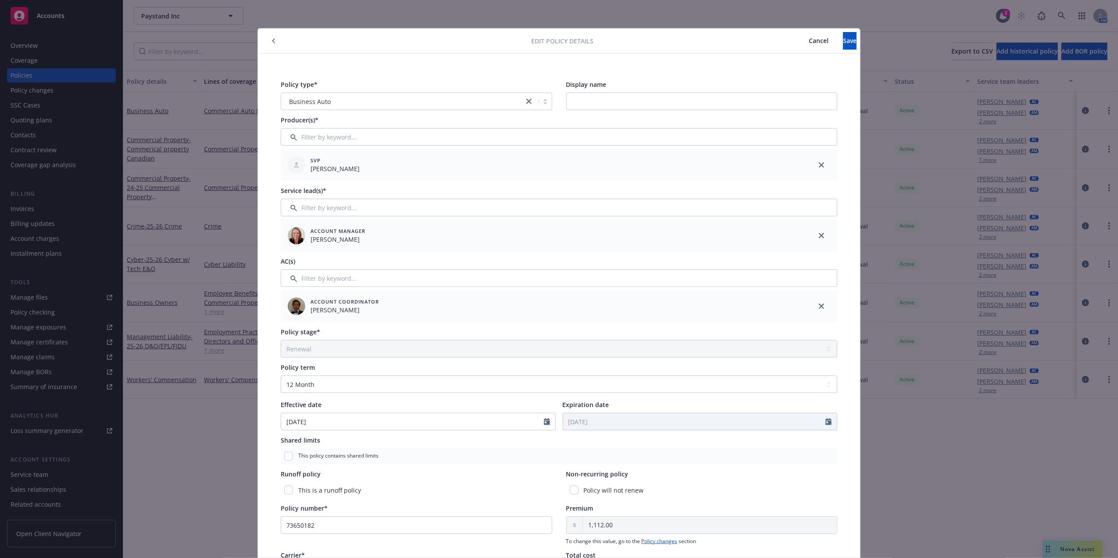
click at [808, 41] on span "Cancel" at bounding box center [818, 40] width 20 height 8
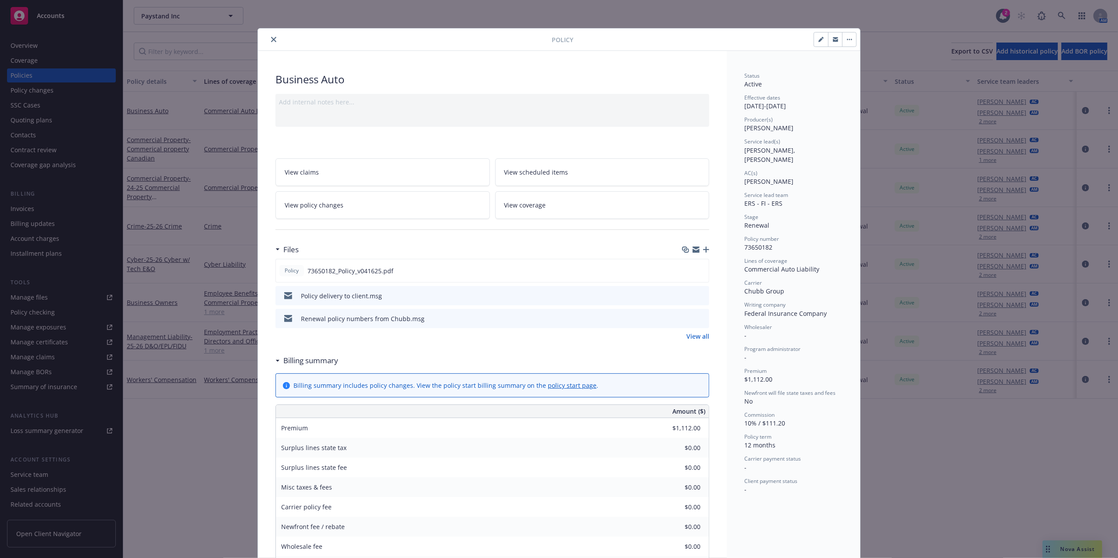
click at [271, 37] on icon "close" at bounding box center [273, 39] width 5 height 5
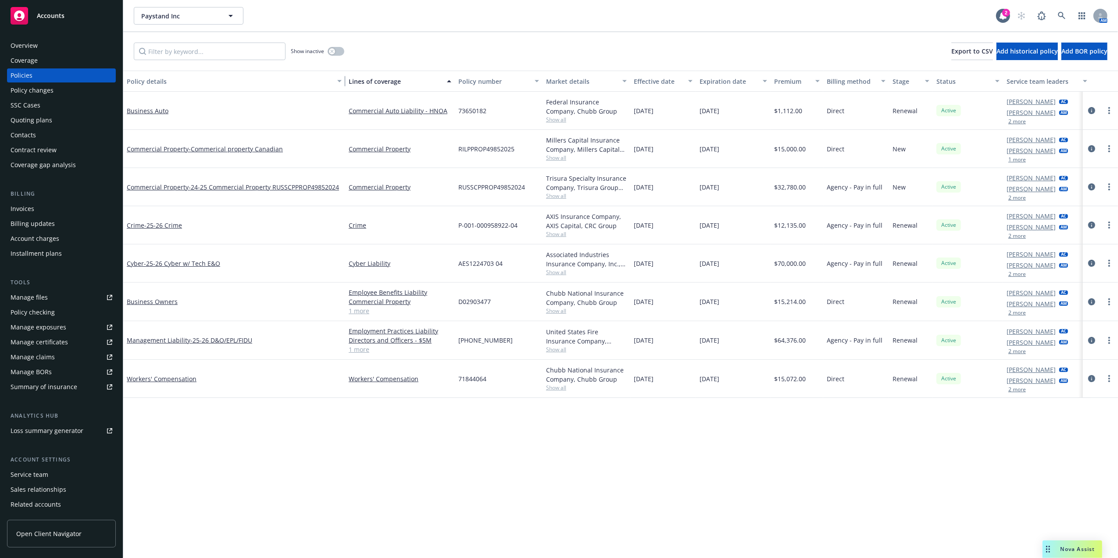
drag, startPoint x: 199, startPoint y: 81, endPoint x: 355, endPoint y: 81, distance: 156.1
click at [355, 81] on div "Policy details Lines of coverage Policy number Market details Effective date Ex…" at bounding box center [624, 81] width 1002 height 21
click at [158, 55] on input "Filter by keyword..." at bounding box center [210, 52] width 152 height 18
paste input "RUSSCPPROP49852024"
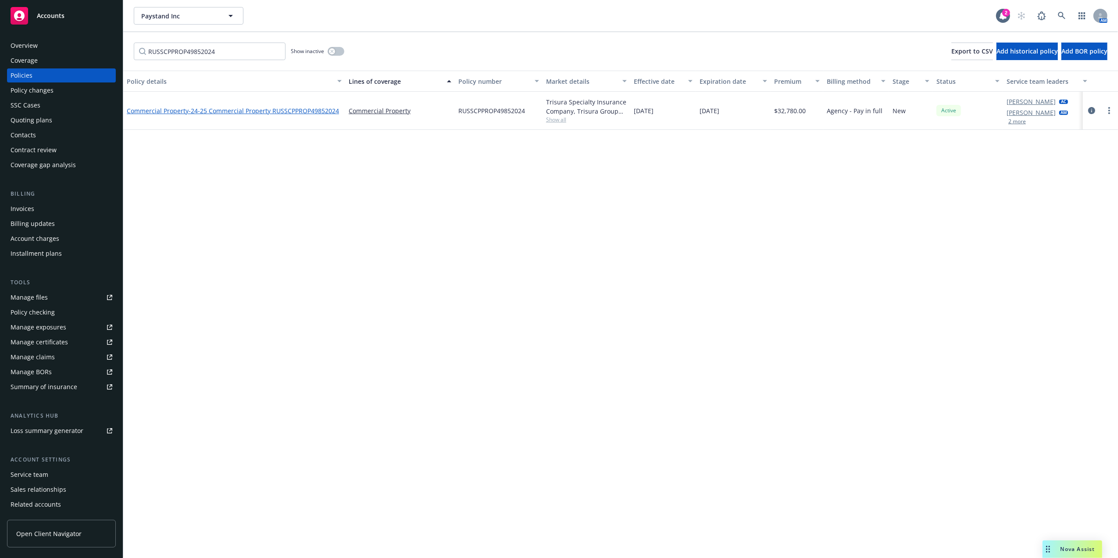
click at [189, 111] on span "- 24-25 Commercial Property RUSSCPPROP49852024" at bounding box center [264, 111] width 150 height 8
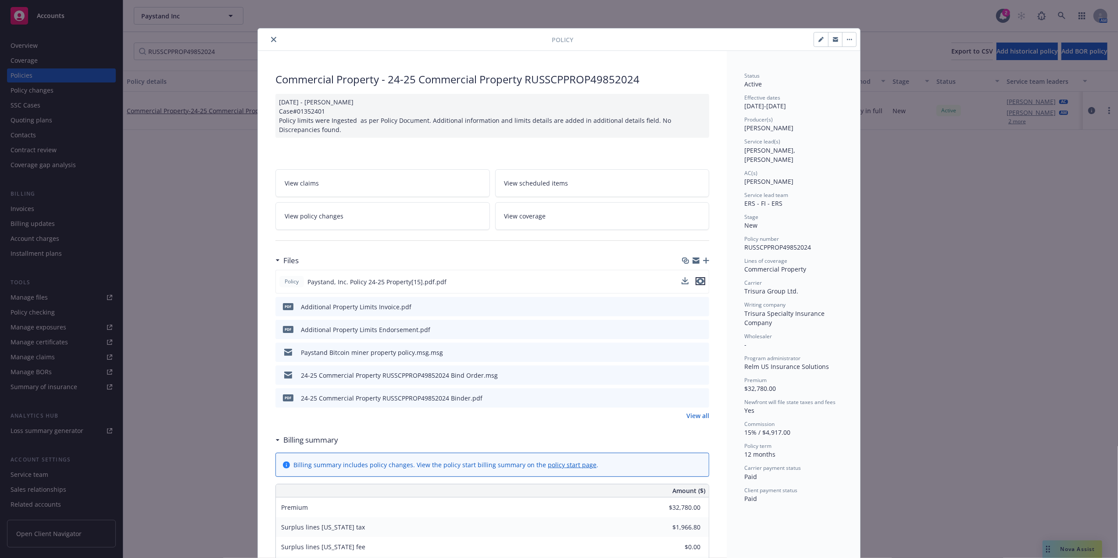
click at [697, 281] on icon "preview file" at bounding box center [700, 281] width 8 height 6
click at [696, 281] on icon "preview file" at bounding box center [700, 281] width 8 height 6
click at [271, 38] on icon "close" at bounding box center [273, 39] width 5 height 5
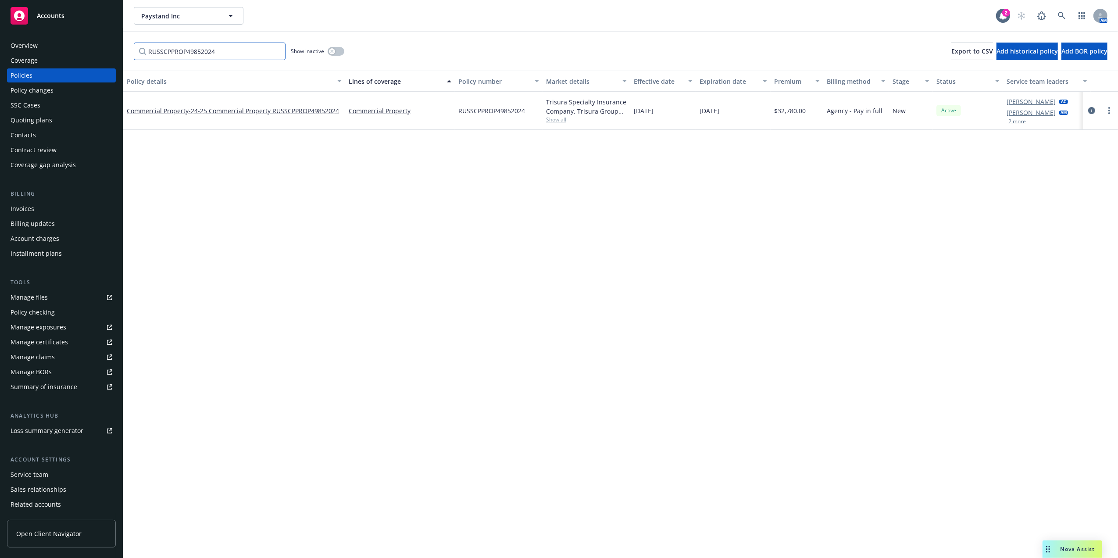
click at [171, 48] on input "RUSSCPPROP49852024" at bounding box center [210, 52] width 152 height 18
paste input "D02903477"
type input "D02903477"
click at [162, 107] on link "Business Owners" at bounding box center [152, 111] width 51 height 8
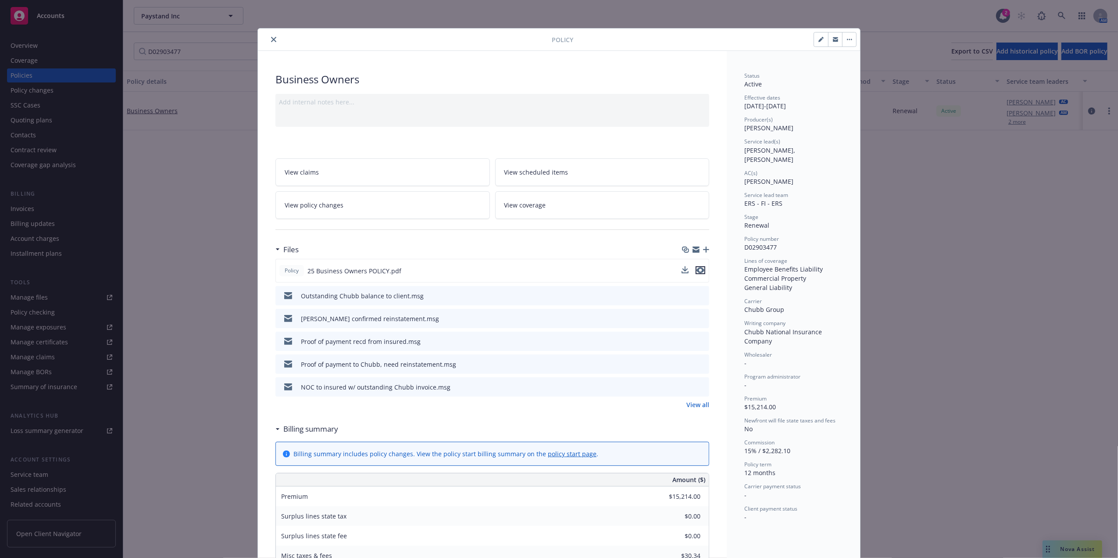
click at [699, 273] on icon "preview file" at bounding box center [700, 270] width 8 height 6
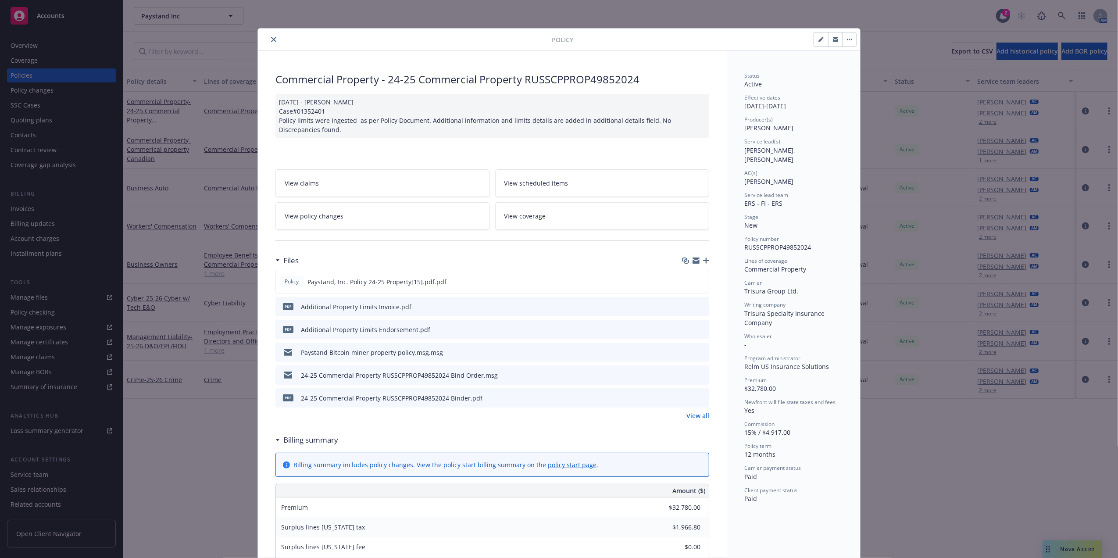
drag, startPoint x: 270, startPoint y: 36, endPoint x: 385, endPoint y: 74, distance: 120.8
click at [385, 74] on div "Policy Commercial Property - 24-25 Commercial Property RUSSCPPROP49852024 [DATE…" at bounding box center [559, 559] width 602 height 1063
click at [798, 243] on span "RUSSCPPROP49852024" at bounding box center [777, 247] width 67 height 8
copy span "RUSSCPPROP49852024"
